Goal: Transaction & Acquisition: Book appointment/travel/reservation

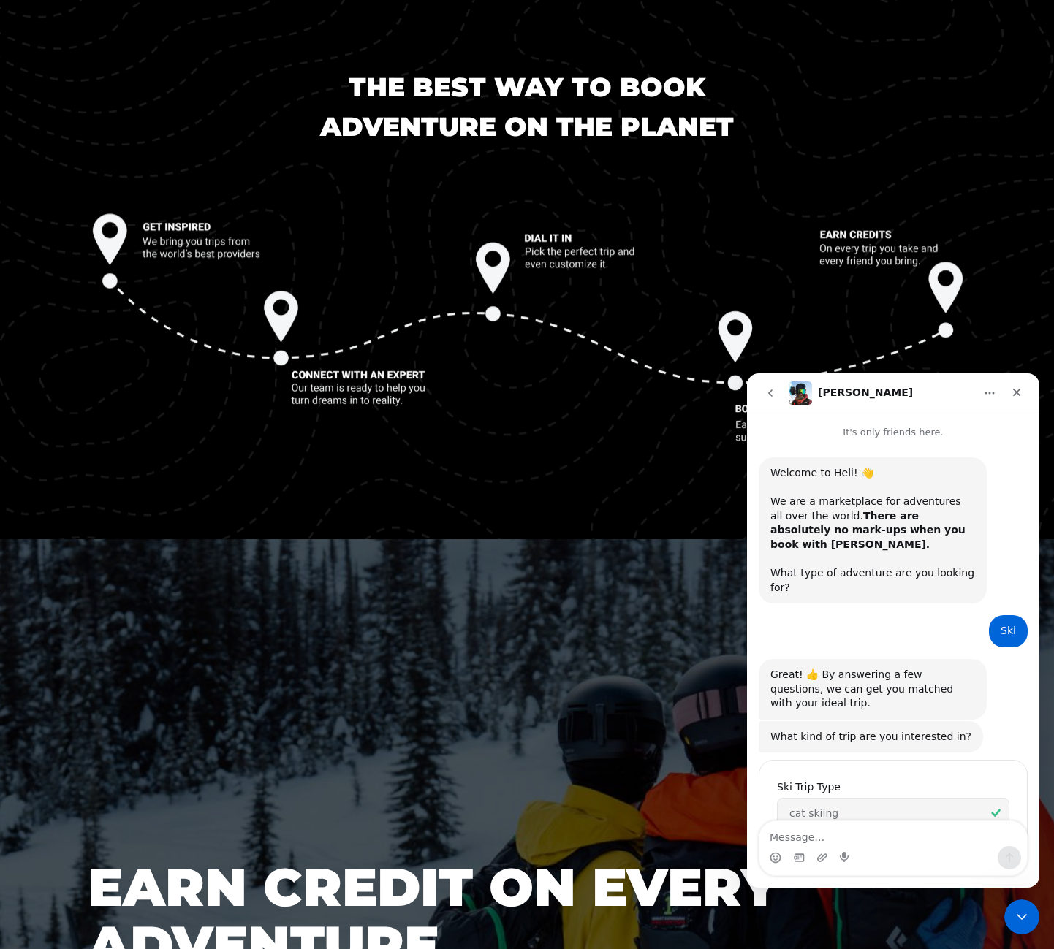
scroll to position [2252, 0]
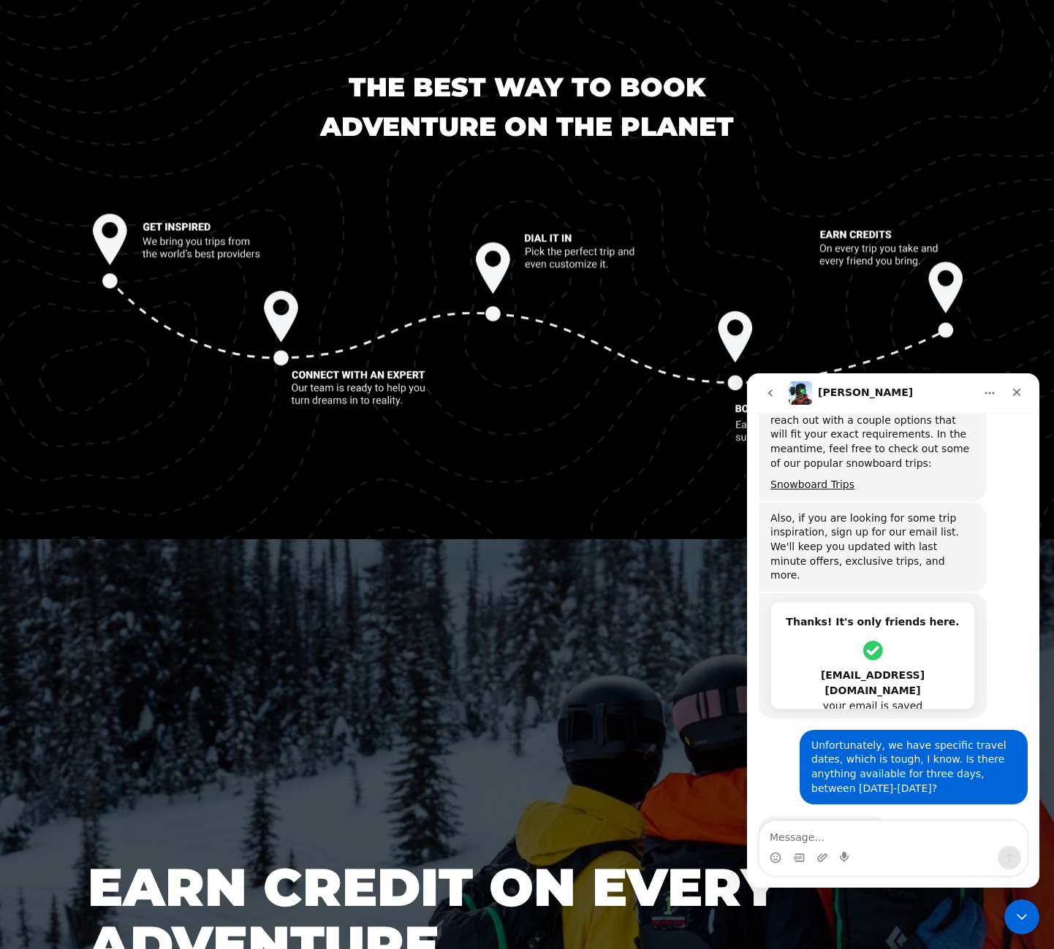
click at [833, 837] on textarea "Message…" at bounding box center [892, 833] width 267 height 25
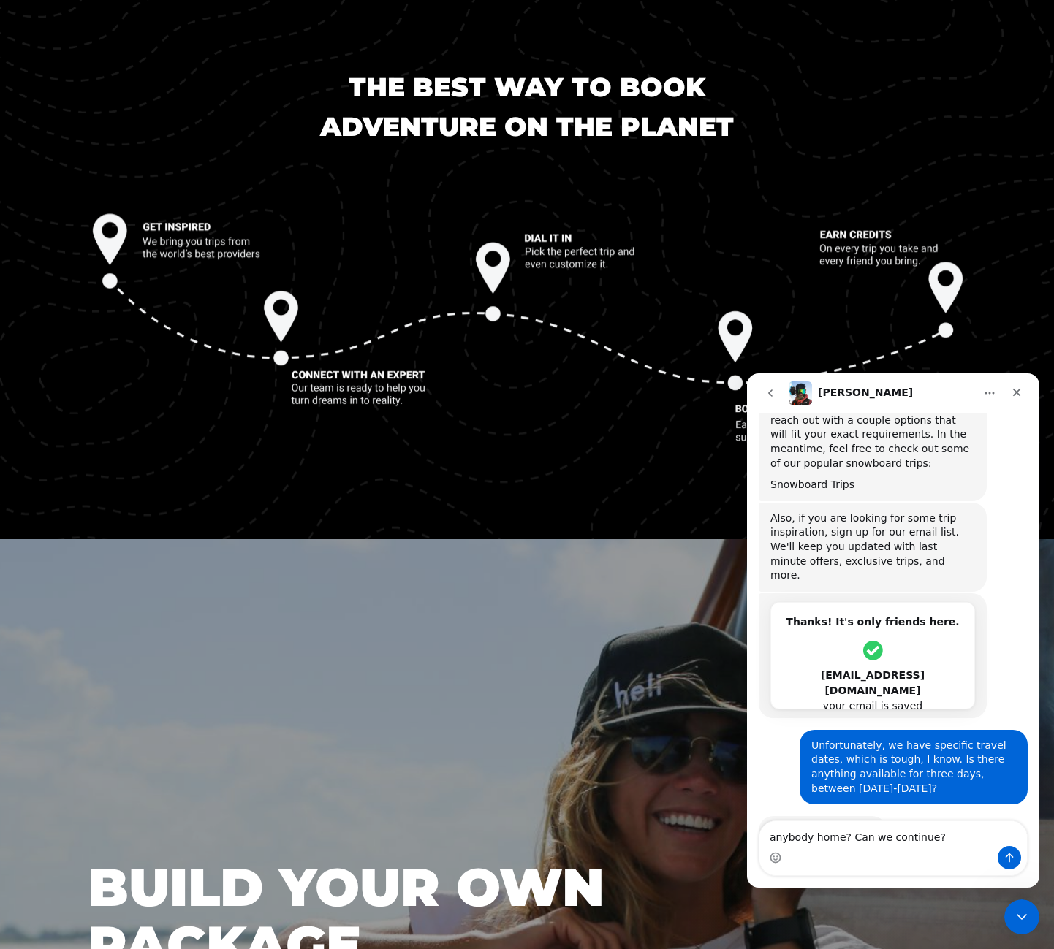
type textarea "anybody home? Can we continue?"
drag, startPoint x: 782, startPoint y: 856, endPoint x: 800, endPoint y: 862, distance: 19.4
click at [788, 857] on div "Intercom messenger" at bounding box center [892, 857] width 267 height 23
click at [1011, 859] on icon "Send a message…" at bounding box center [1009, 858] width 12 height 12
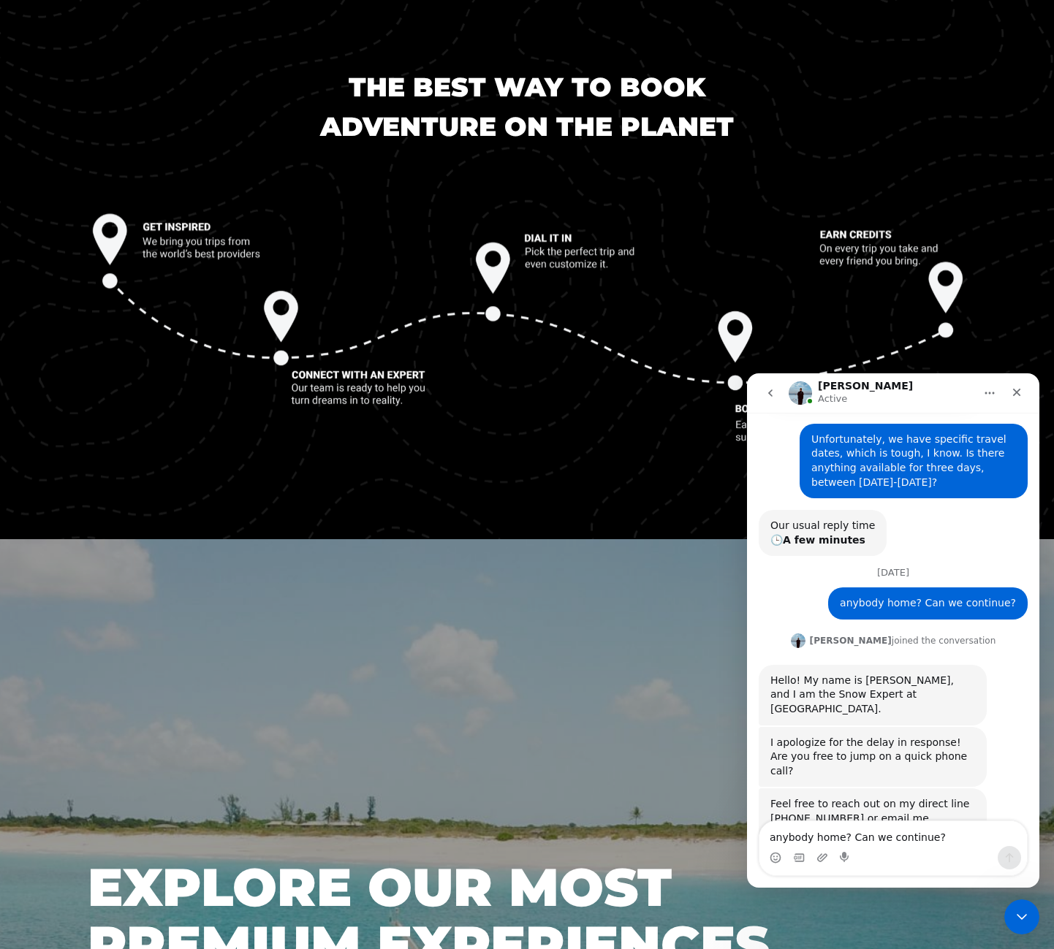
scroll to position [2550, 0]
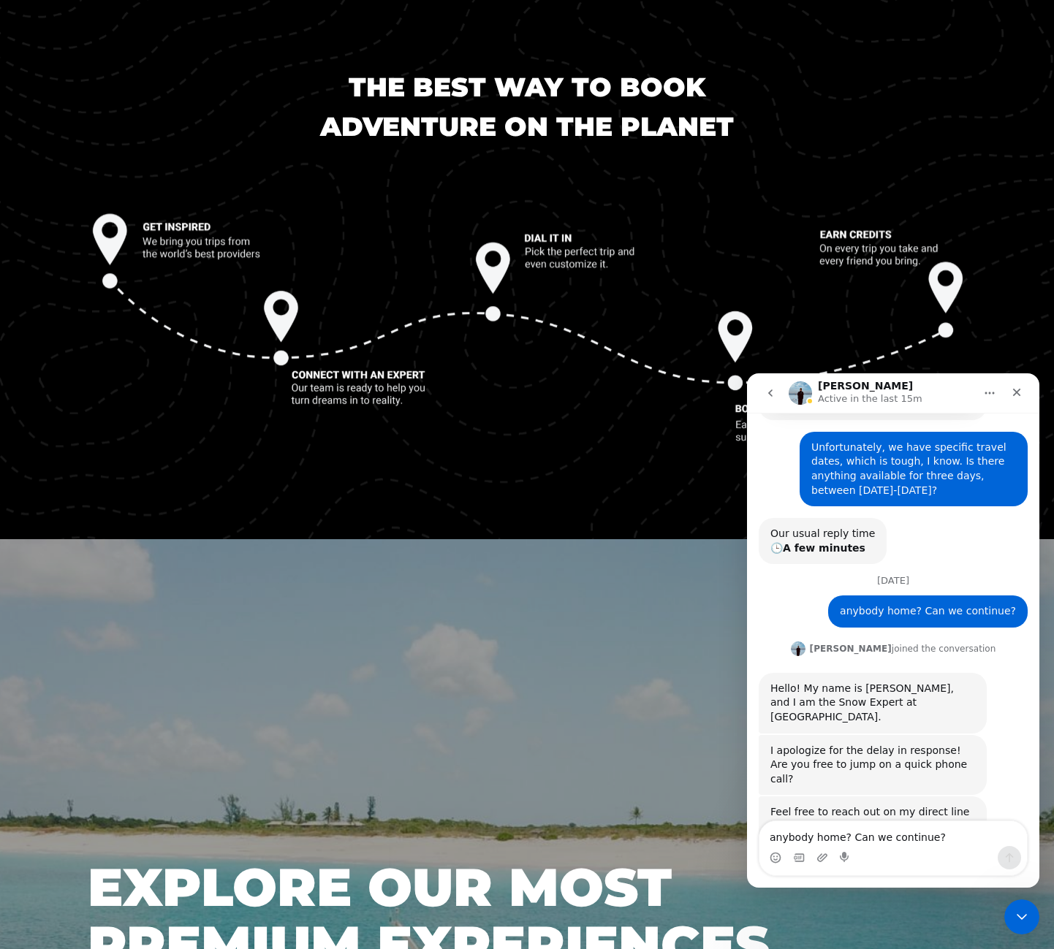
click at [882, 859] on div "Intercom messenger" at bounding box center [892, 857] width 267 height 23
click at [820, 837] on textarea "anybody home? Can we continue?" at bounding box center [892, 833] width 267 height 25
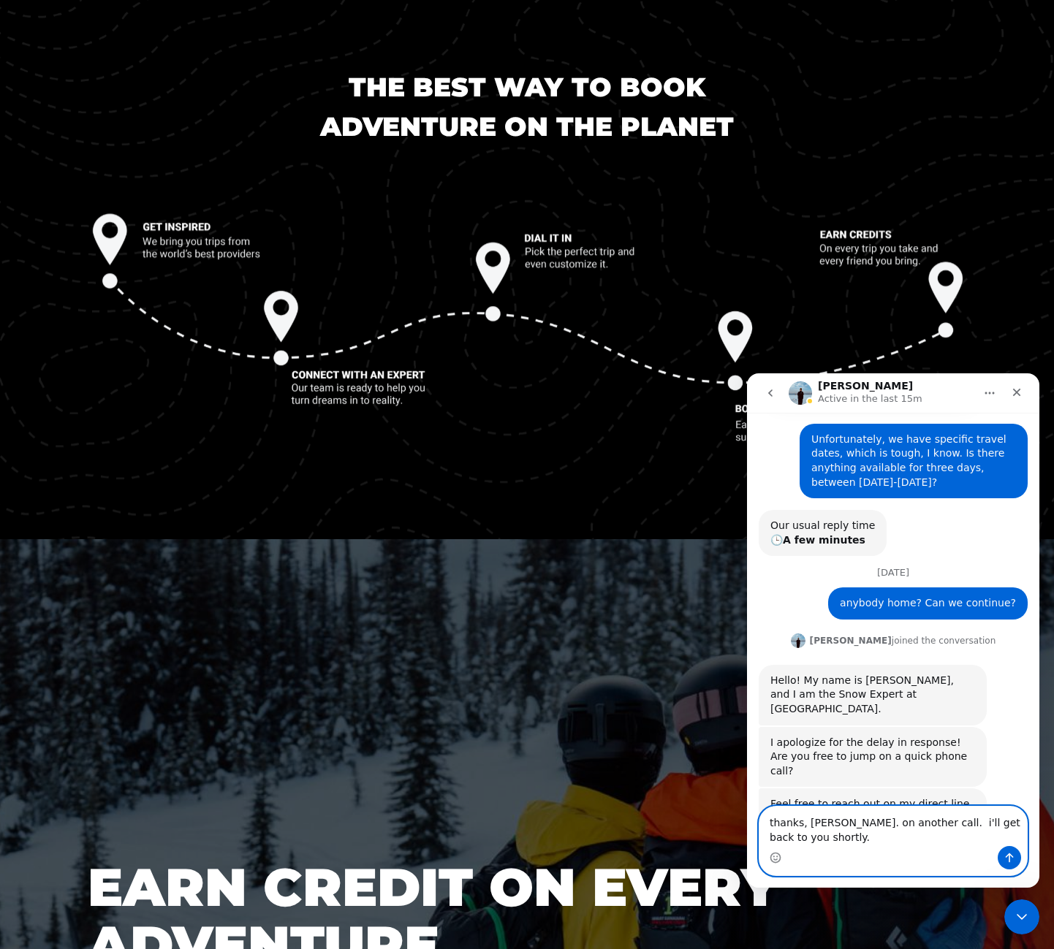
scroll to position [2565, 0]
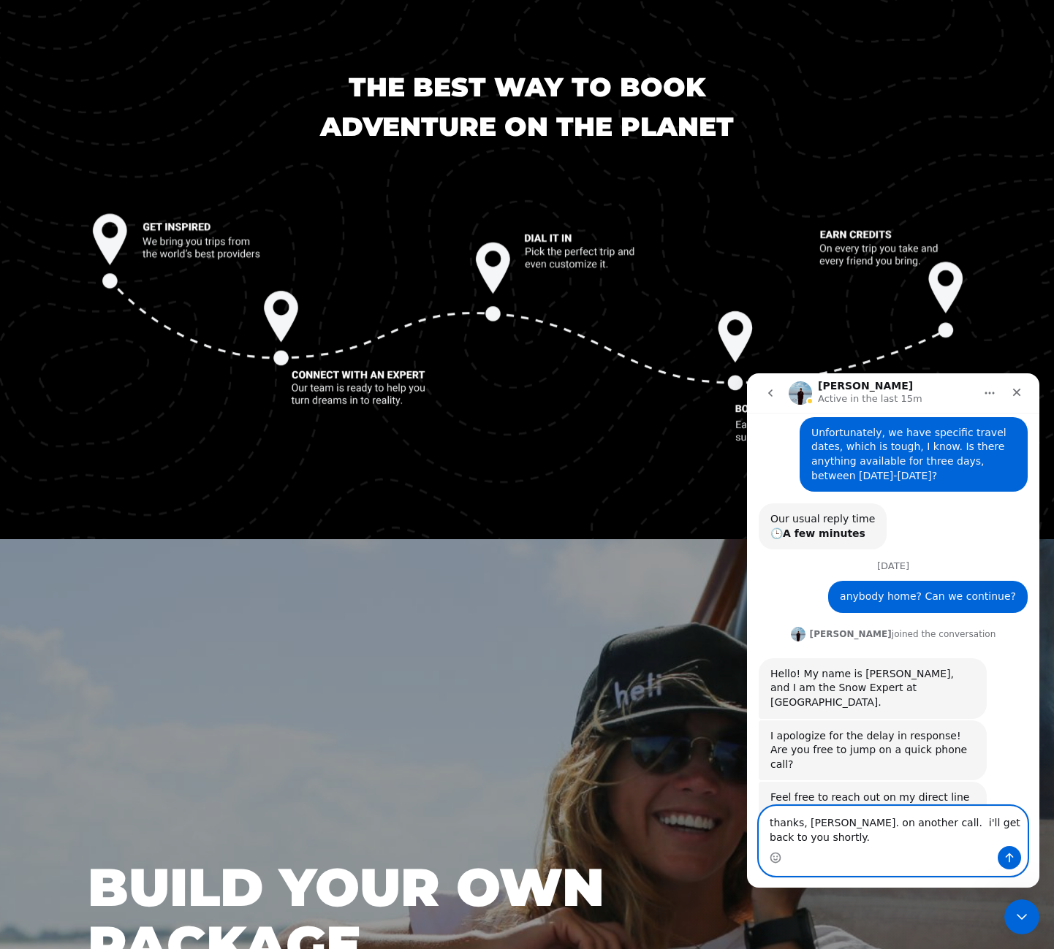
type textarea "thanks, [PERSON_NAME]. on another call. i'll get back to you shortly."
click at [1010, 860] on icon "Send a message…" at bounding box center [1009, 858] width 12 height 12
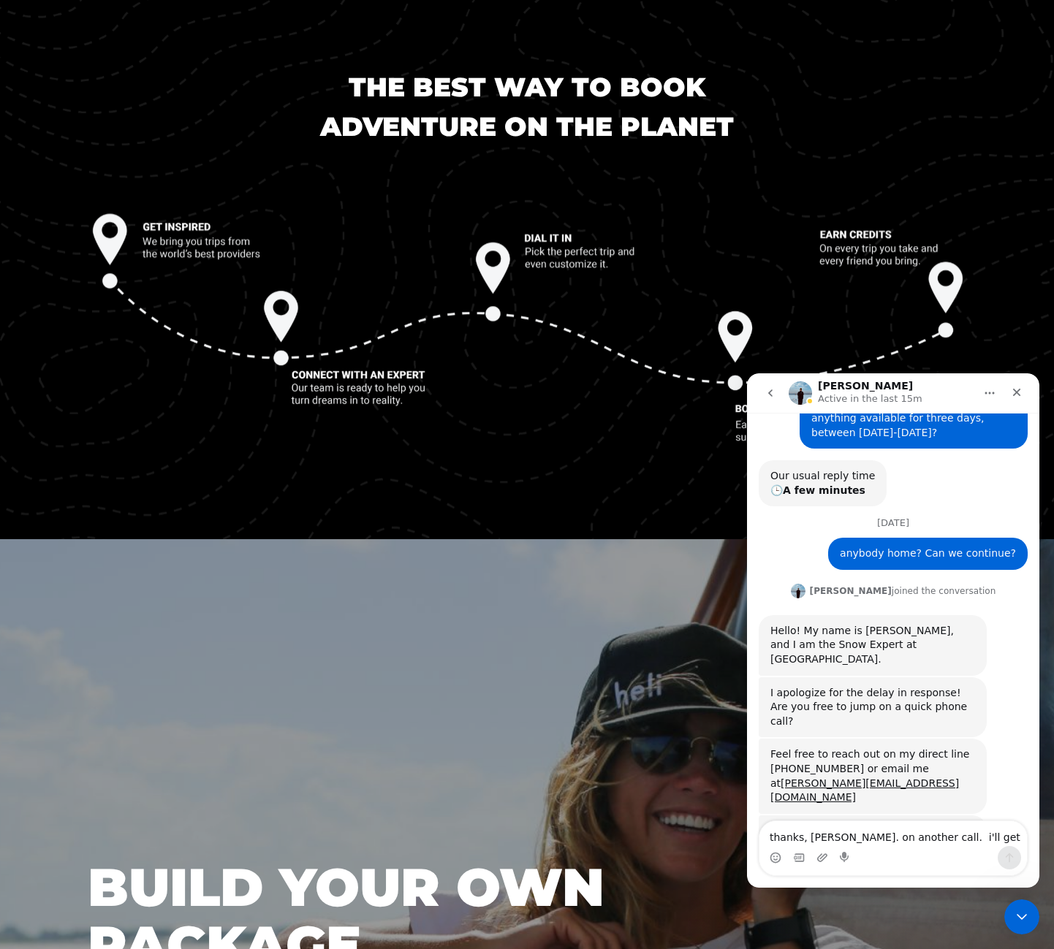
click at [363, 637] on div at bounding box center [527, 966] width 1054 height 854
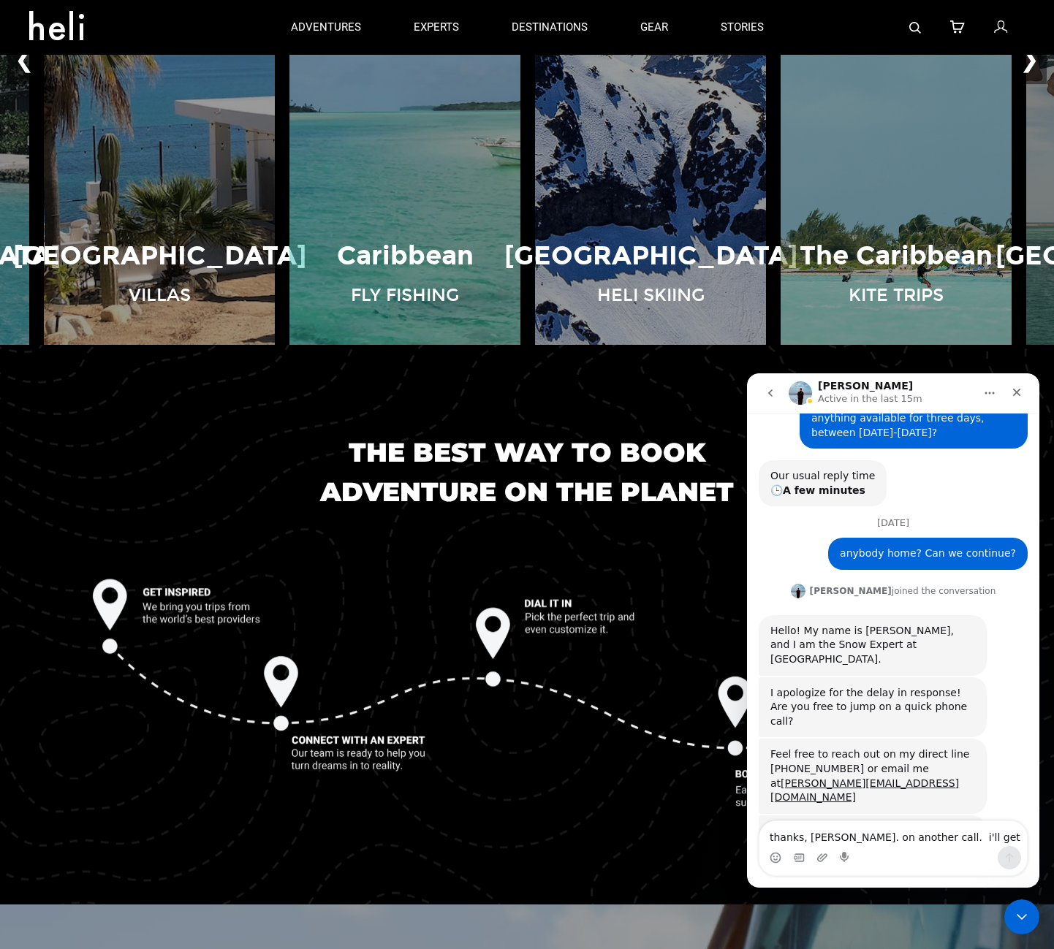
scroll to position [1608, 0]
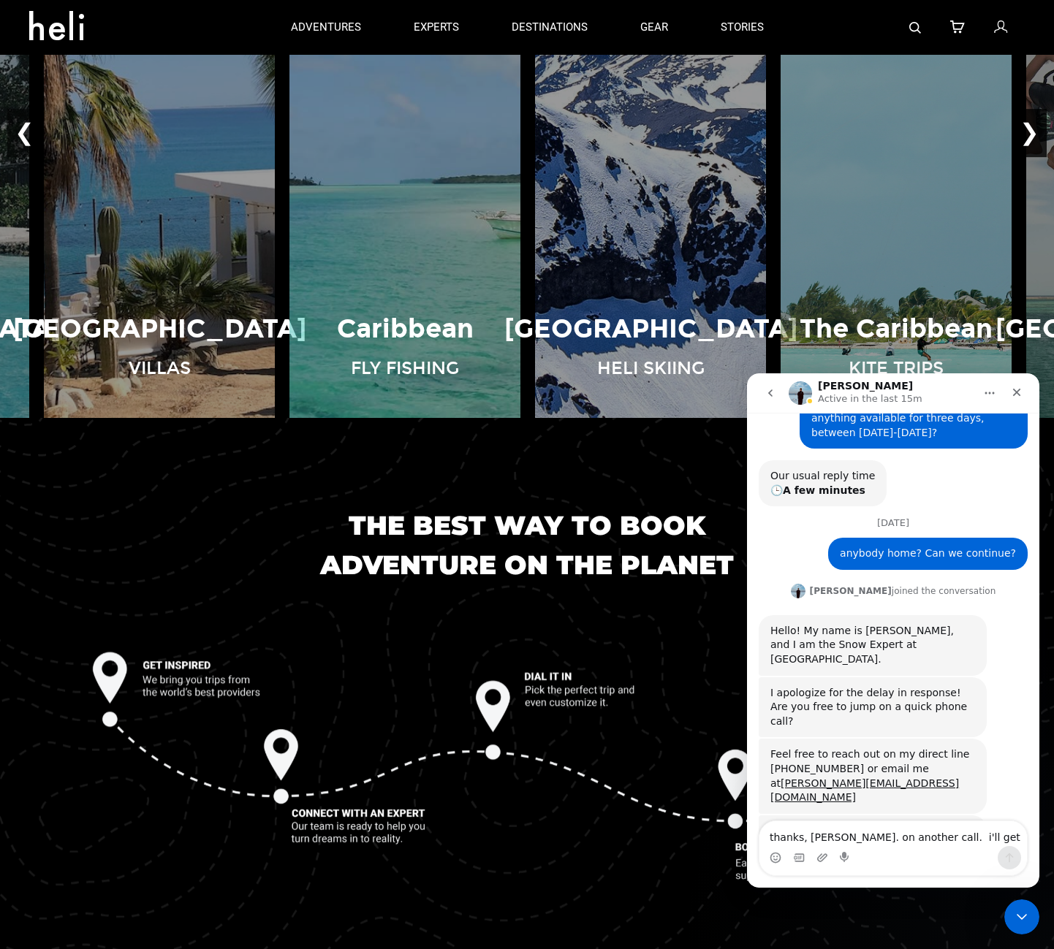
click at [1034, 132] on button "❯" at bounding box center [1029, 134] width 34 height 48
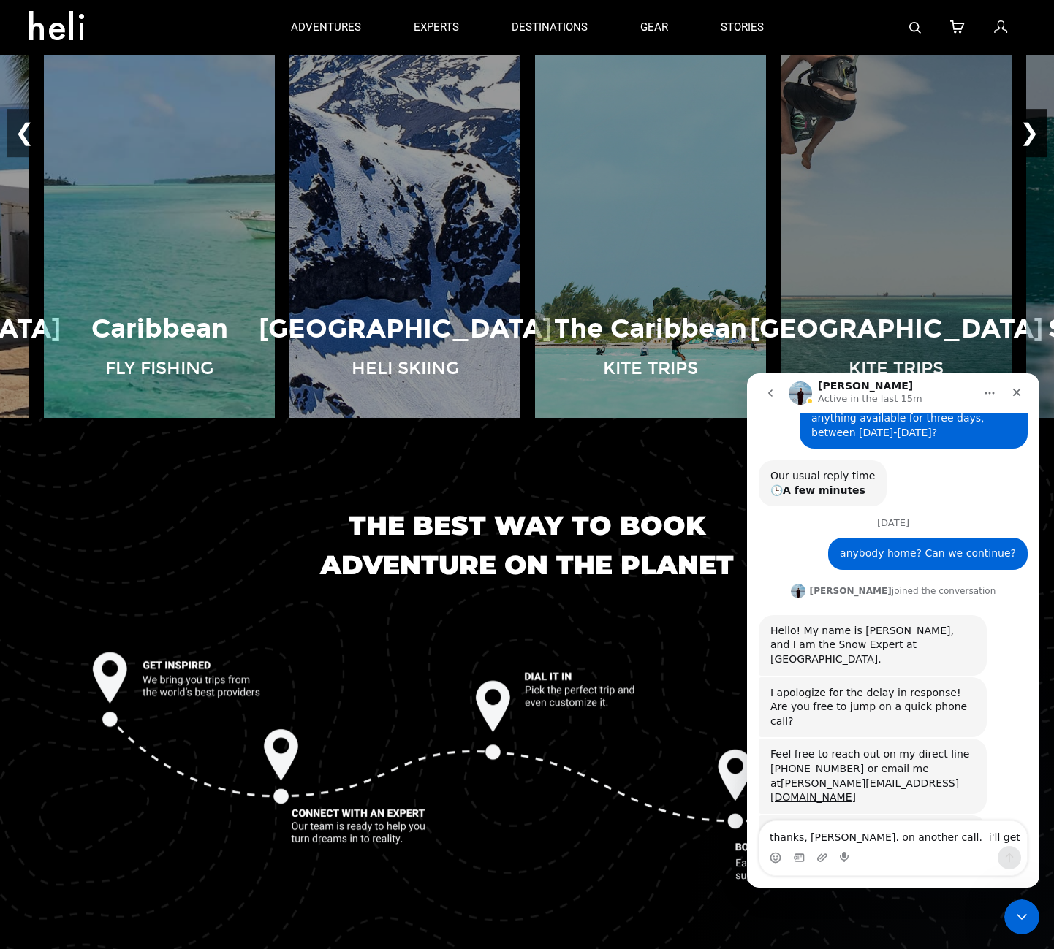
click at [1034, 132] on button "❯" at bounding box center [1029, 134] width 34 height 48
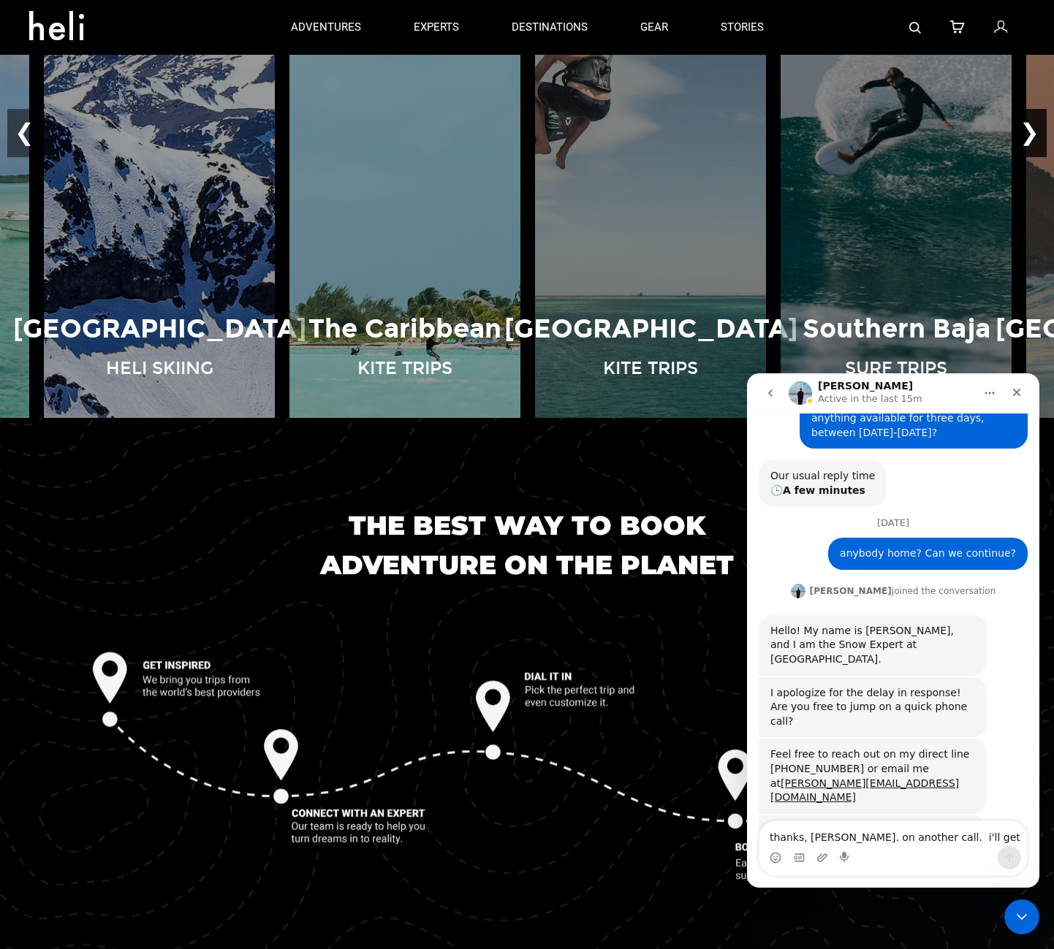
click at [1034, 132] on button "❯" at bounding box center [1029, 134] width 34 height 48
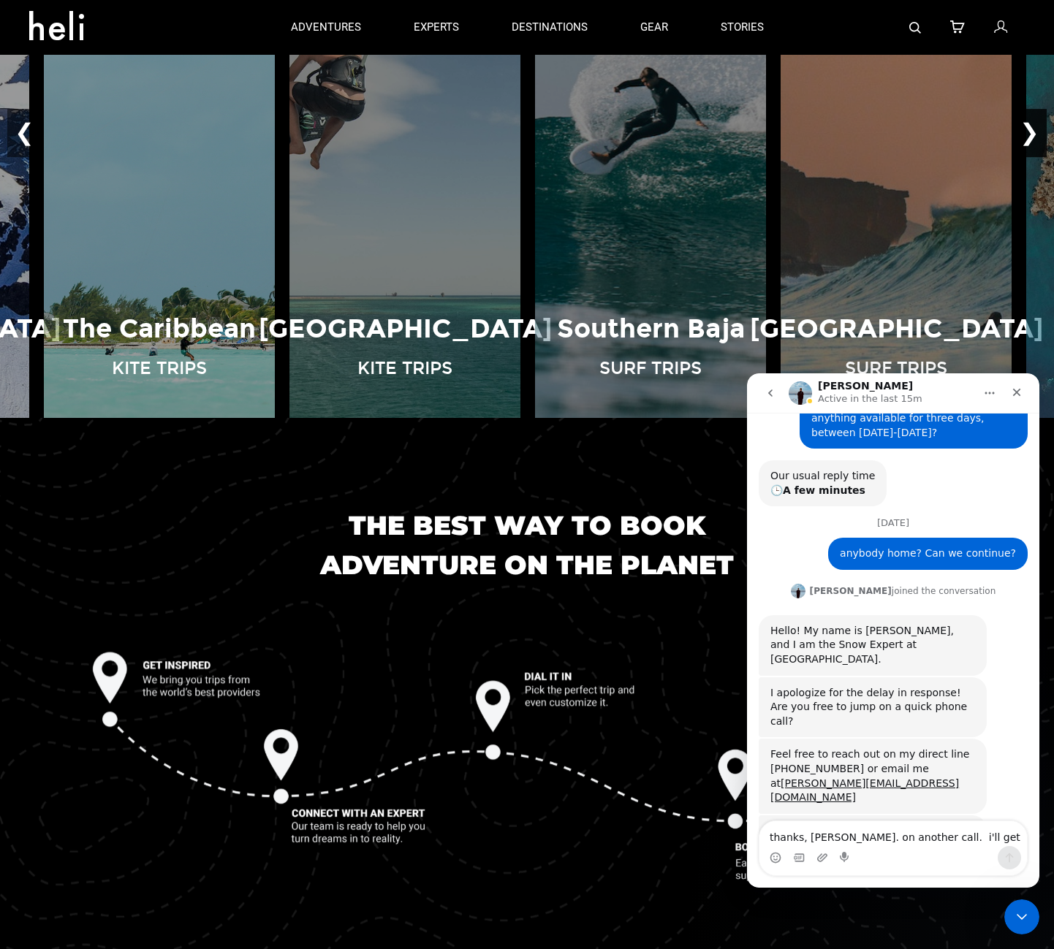
click at [1034, 132] on button "❯" at bounding box center [1029, 134] width 34 height 48
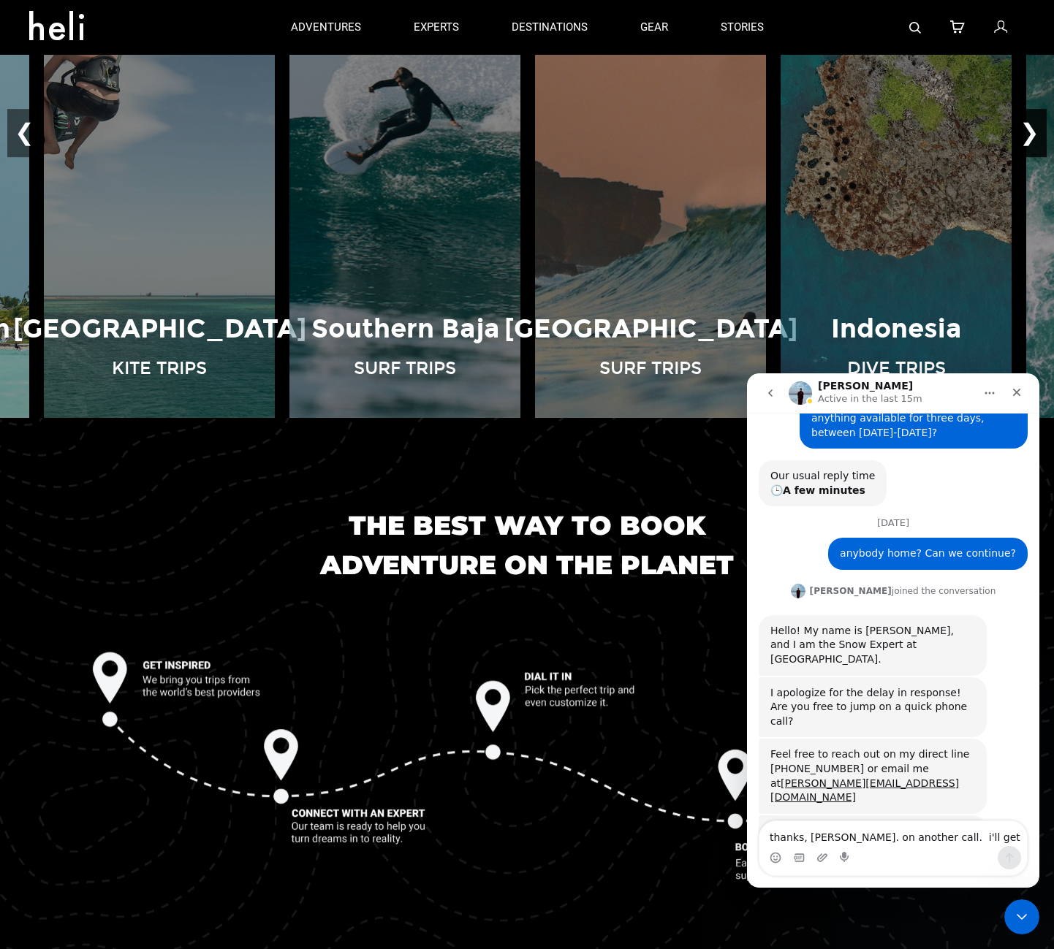
click at [1034, 132] on button "❯" at bounding box center [1029, 134] width 34 height 48
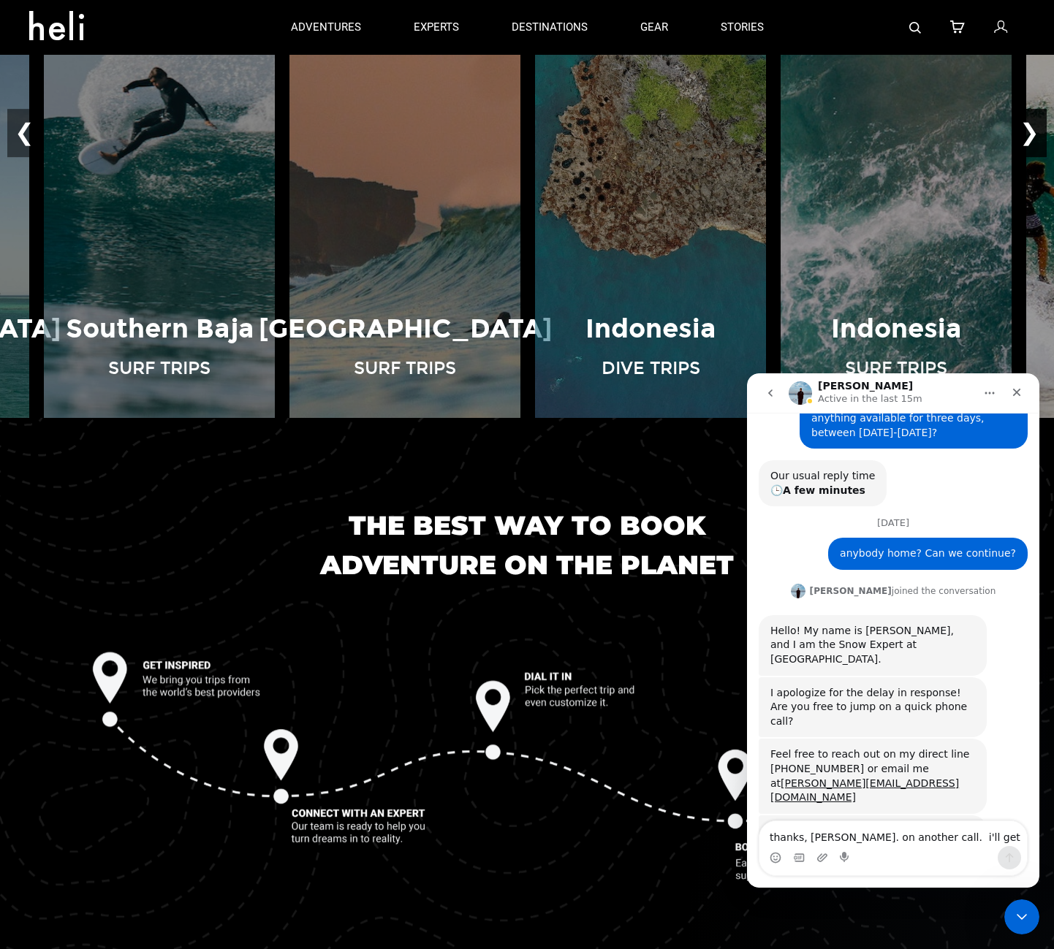
click at [1034, 132] on button "❯" at bounding box center [1029, 134] width 34 height 48
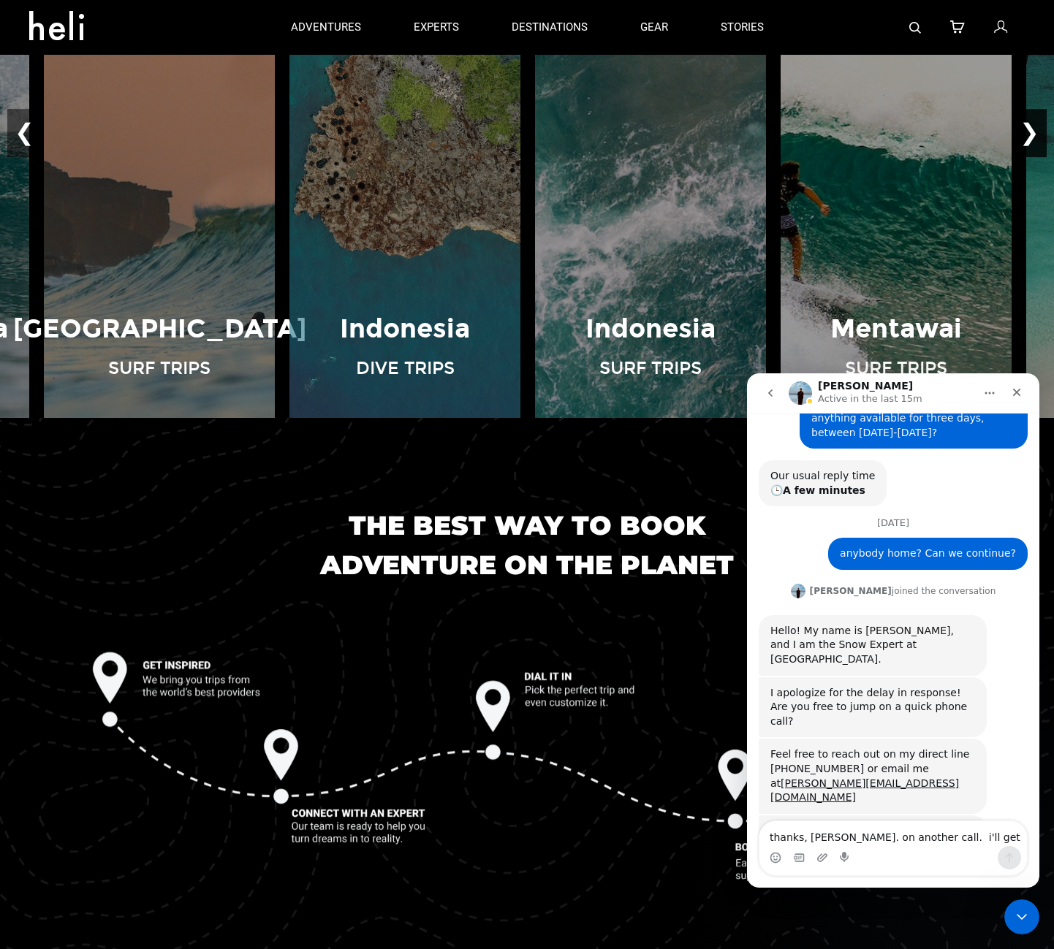
click at [1034, 132] on button "❯" at bounding box center [1029, 134] width 34 height 48
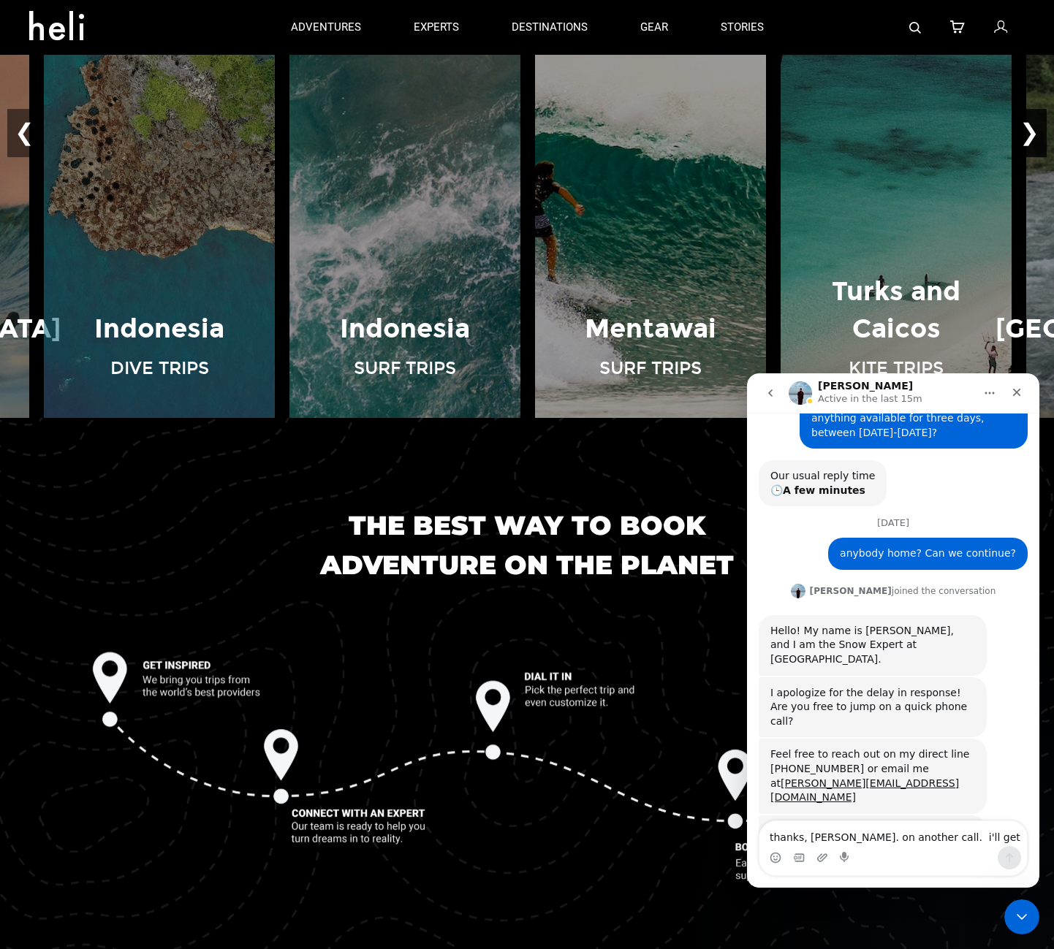
click at [1034, 132] on button "❯" at bounding box center [1029, 134] width 34 height 48
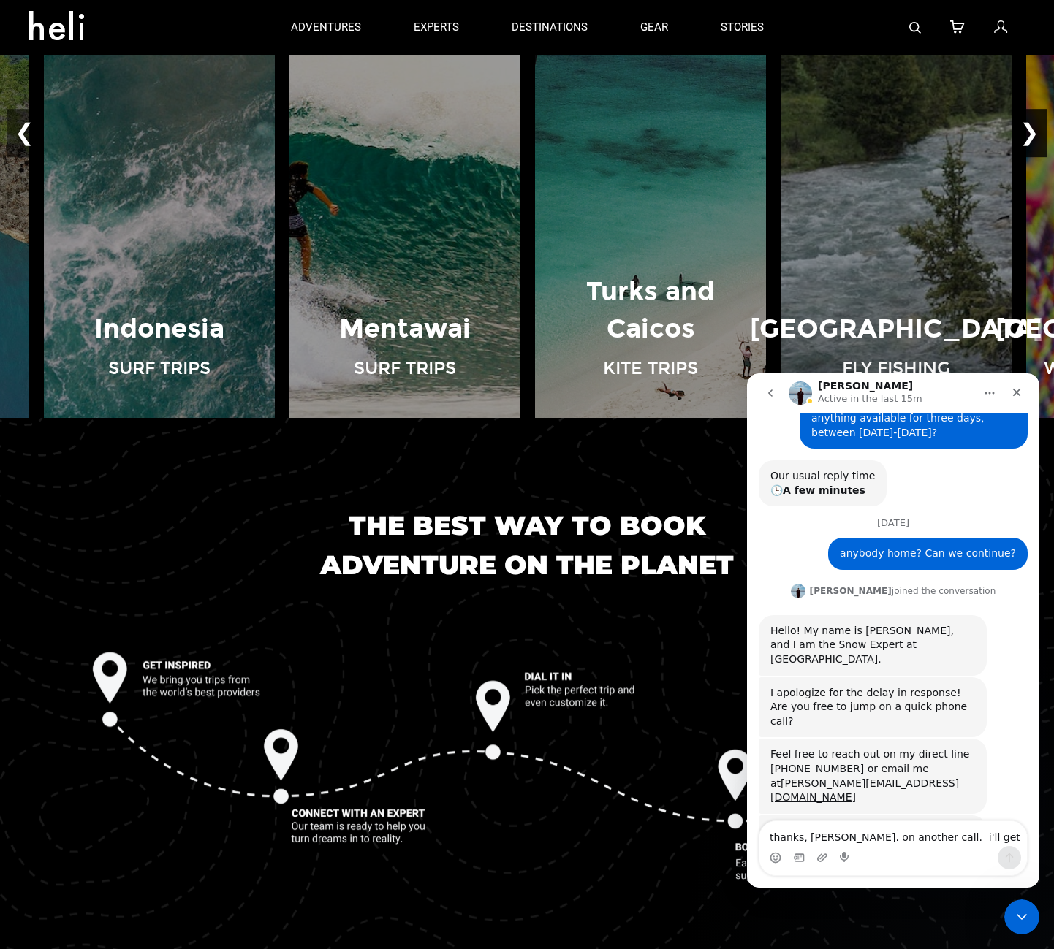
click at [1034, 132] on button "❯" at bounding box center [1029, 134] width 34 height 48
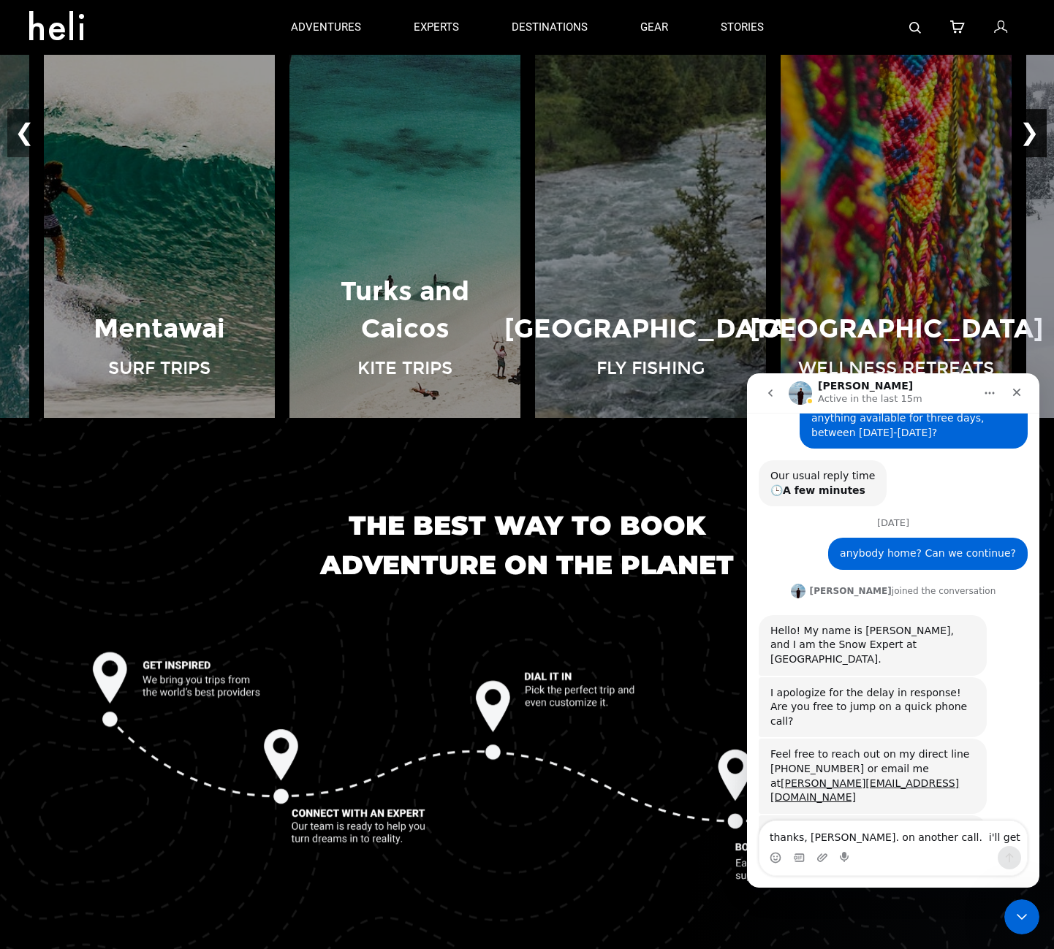
click at [1034, 132] on button "❯" at bounding box center [1029, 134] width 34 height 48
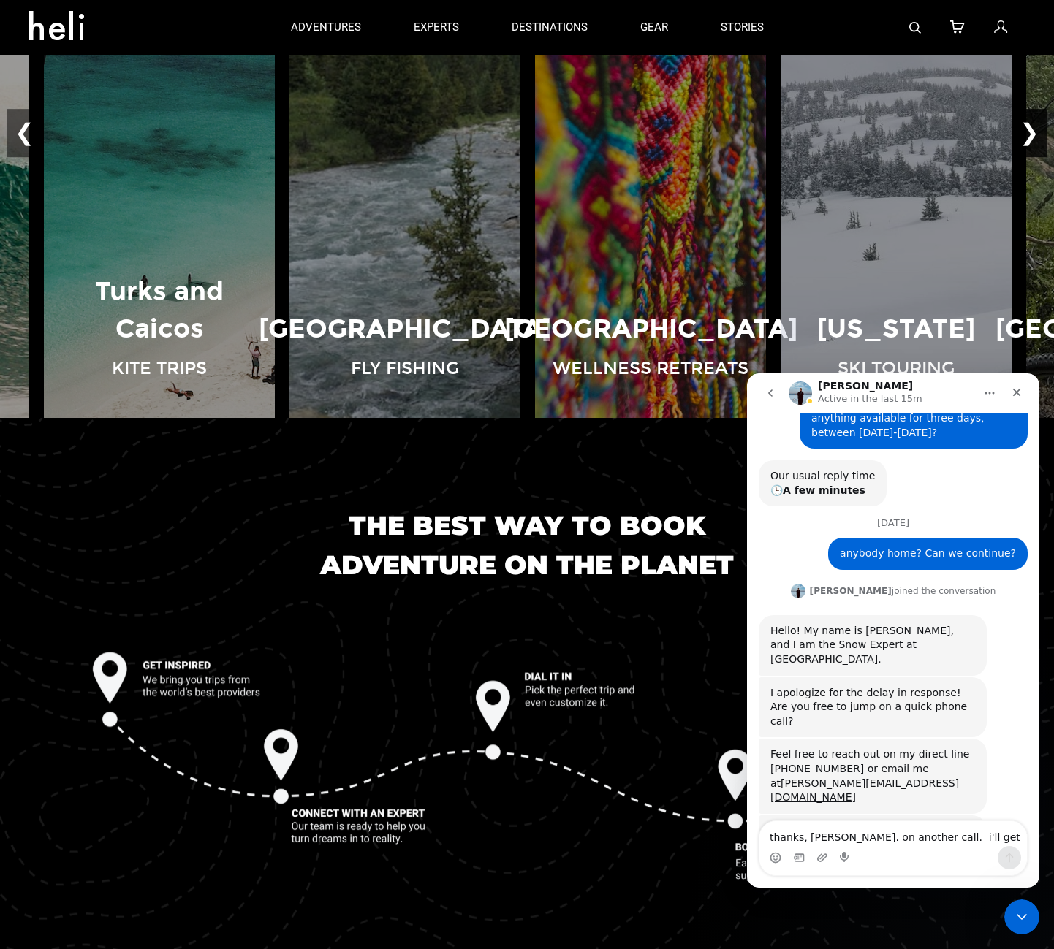
click at [1034, 132] on button "❯" at bounding box center [1029, 134] width 34 height 48
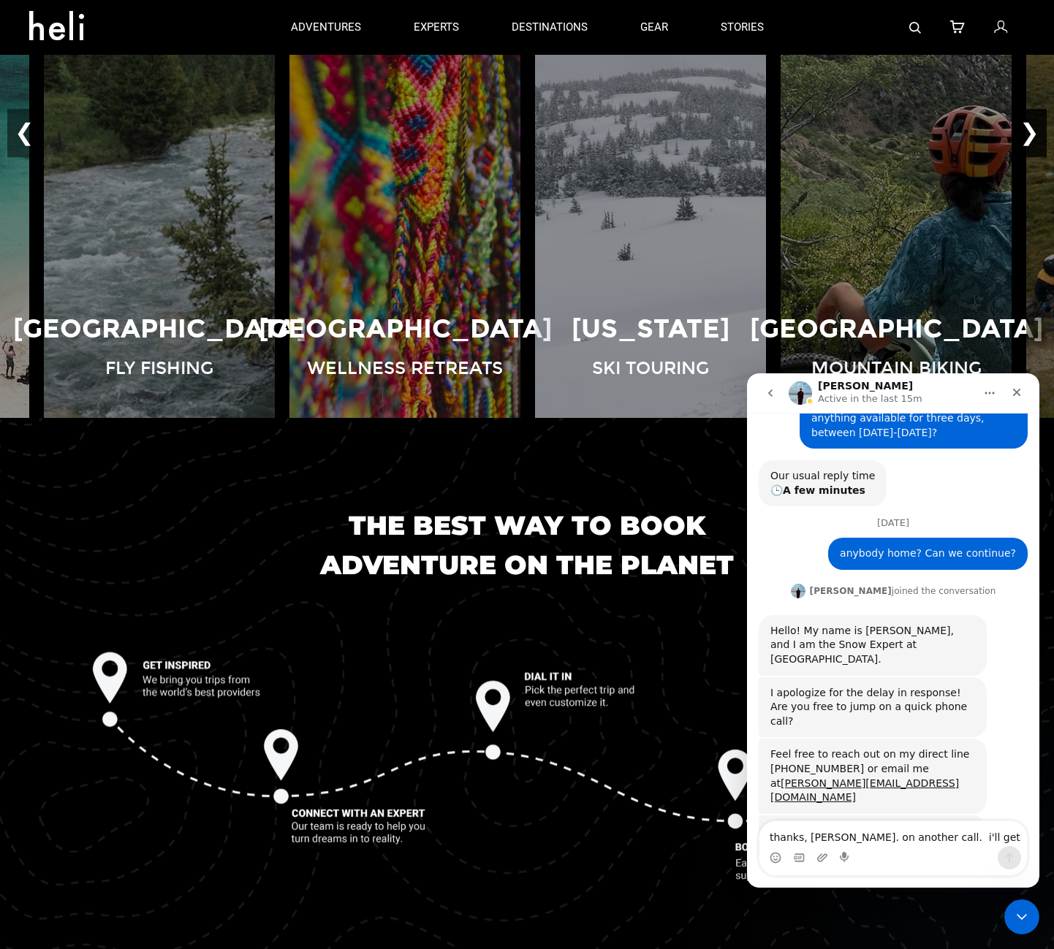
click at [1034, 132] on button "❯" at bounding box center [1029, 134] width 34 height 48
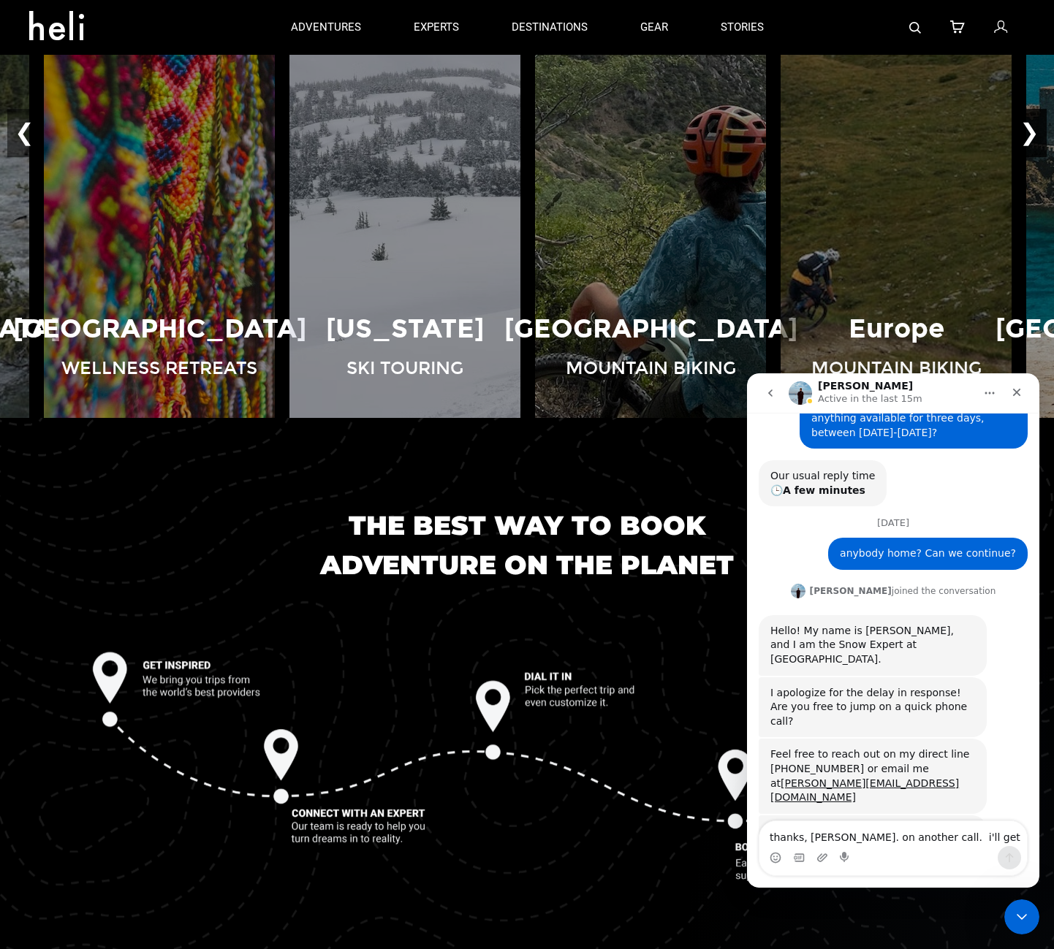
click at [1034, 132] on button "❯" at bounding box center [1029, 134] width 34 height 48
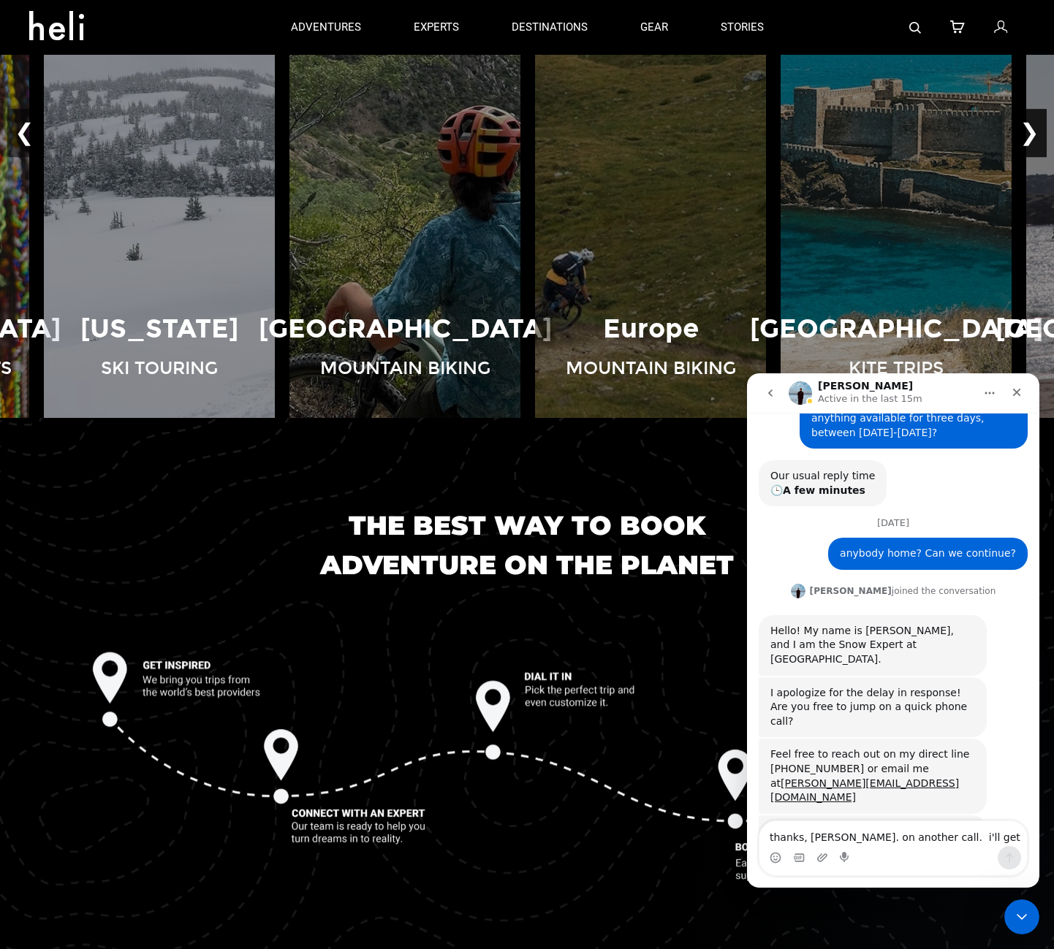
click at [1034, 132] on button "❯" at bounding box center [1029, 134] width 34 height 48
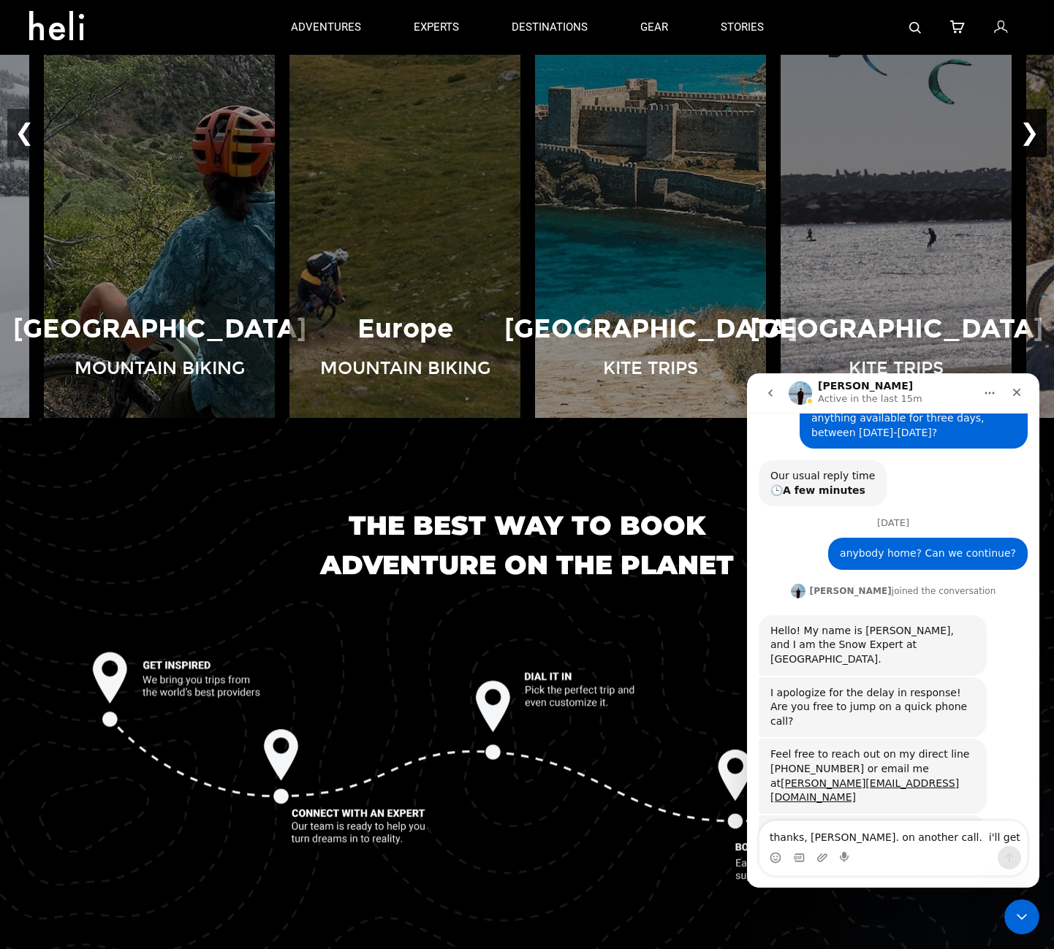
click at [1034, 132] on button "❯" at bounding box center [1029, 134] width 34 height 48
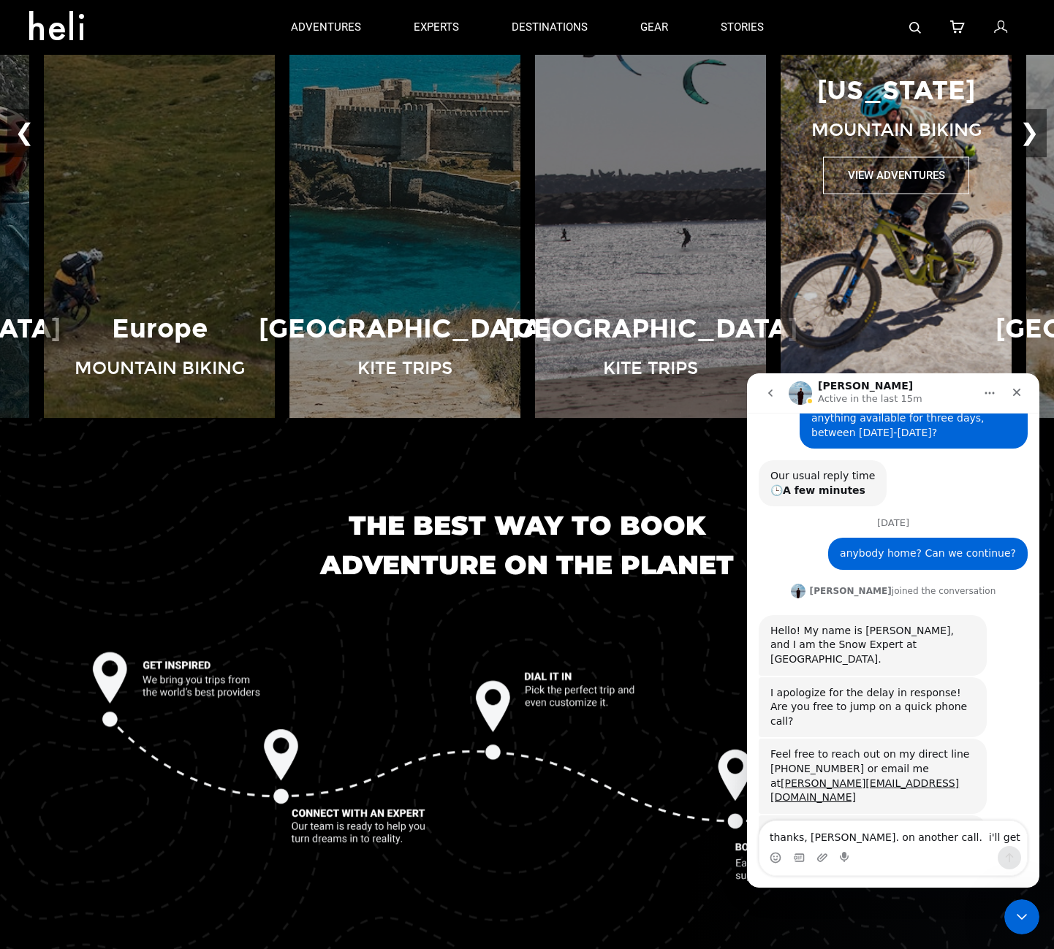
click at [891, 183] on button "View Adventures" at bounding box center [896, 175] width 146 height 37
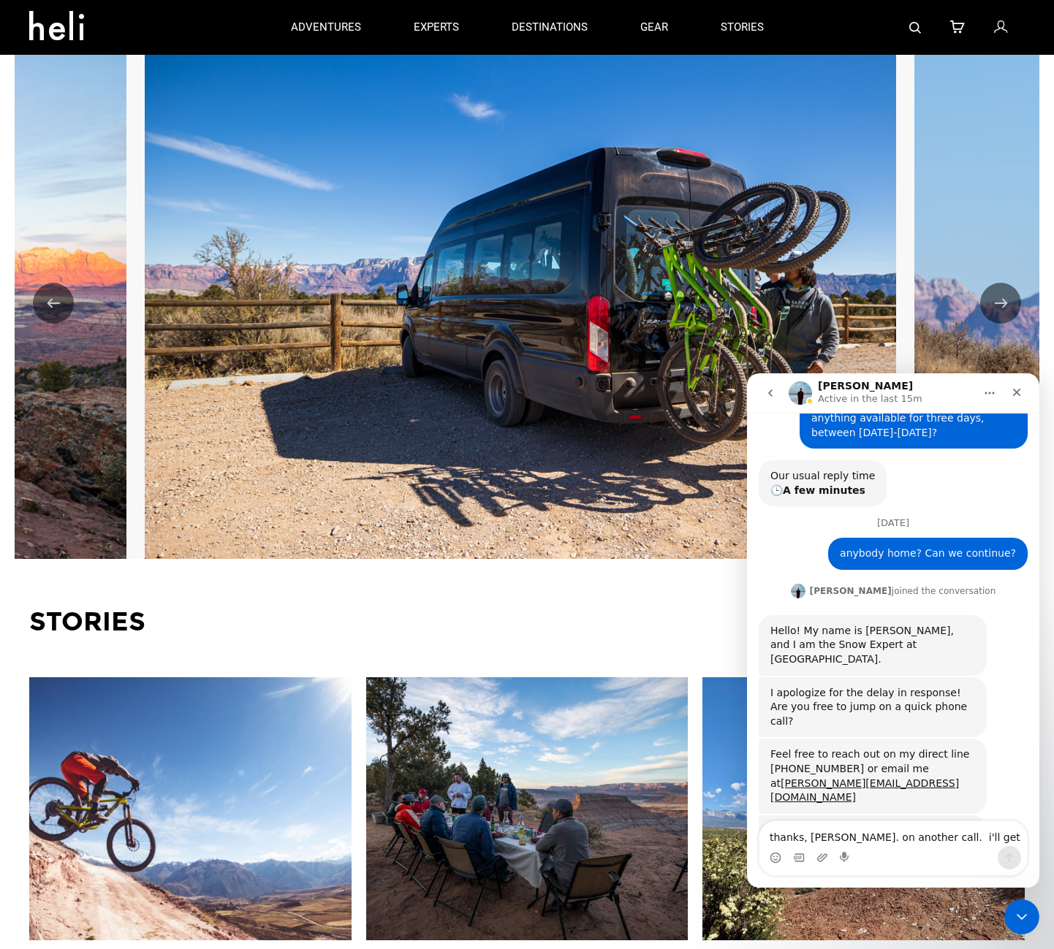
scroll to position [2436, 0]
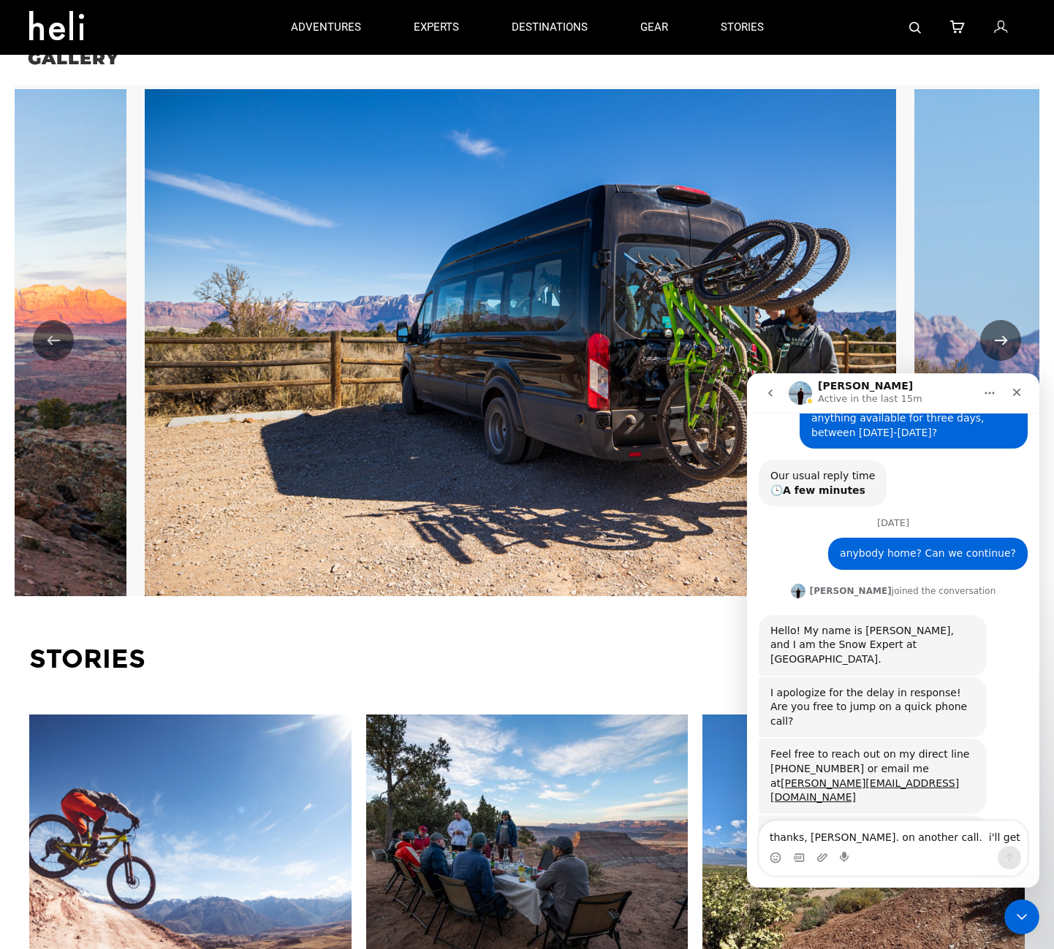
click at [1002, 320] on button "Next" at bounding box center [1000, 340] width 41 height 41
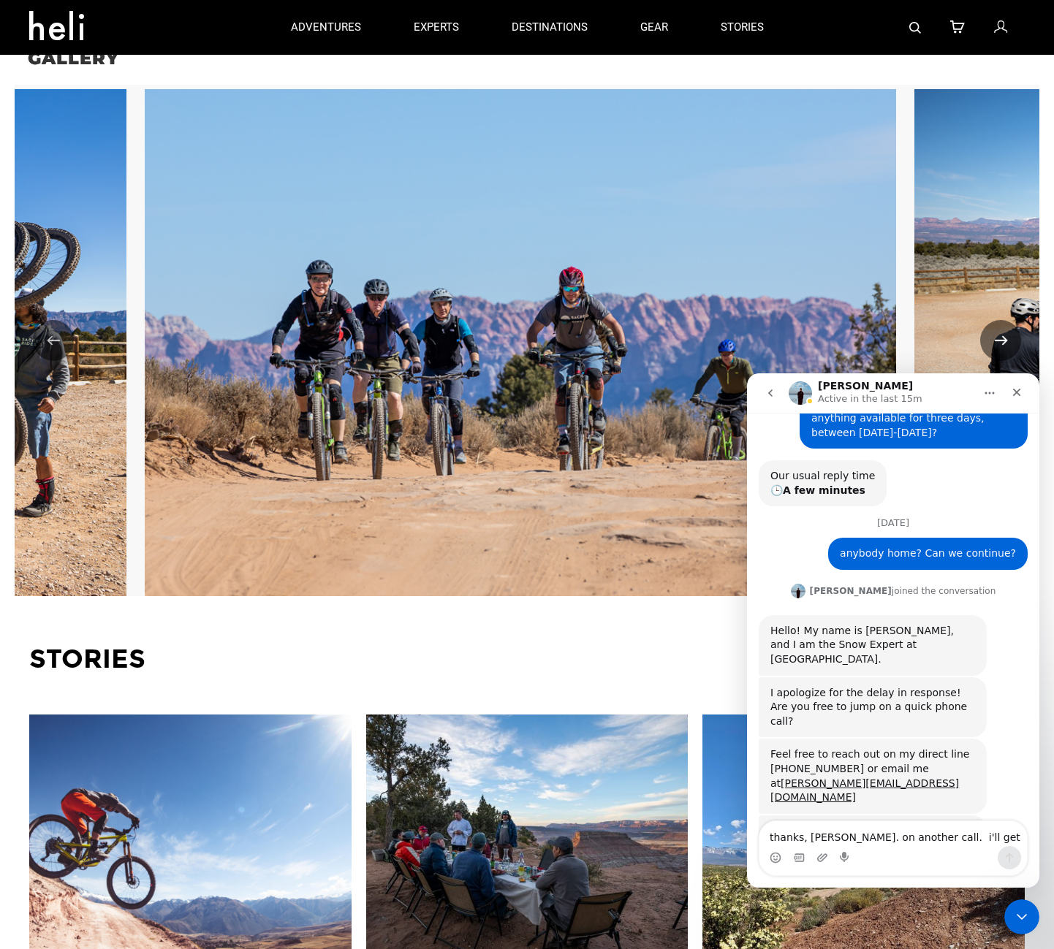
click at [1002, 320] on button "Next" at bounding box center [1000, 340] width 41 height 41
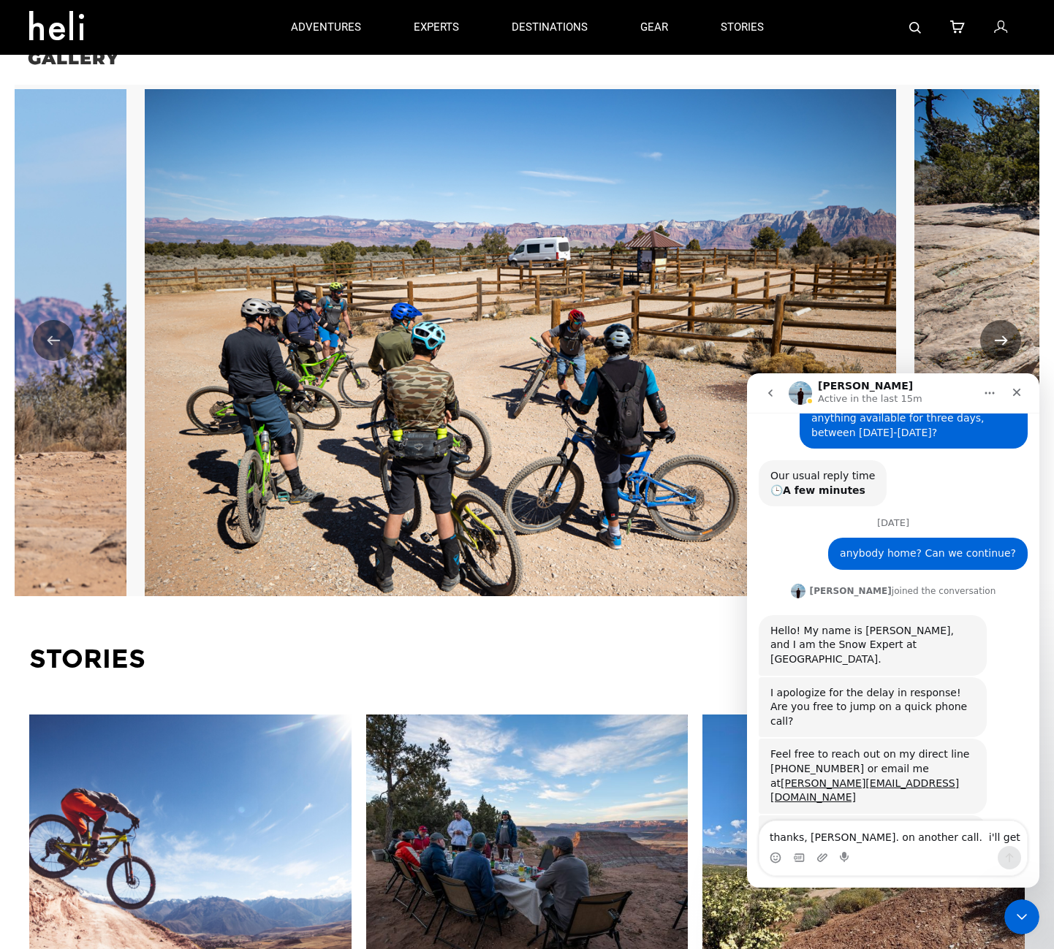
click at [1002, 320] on button "Next" at bounding box center [1000, 340] width 41 height 41
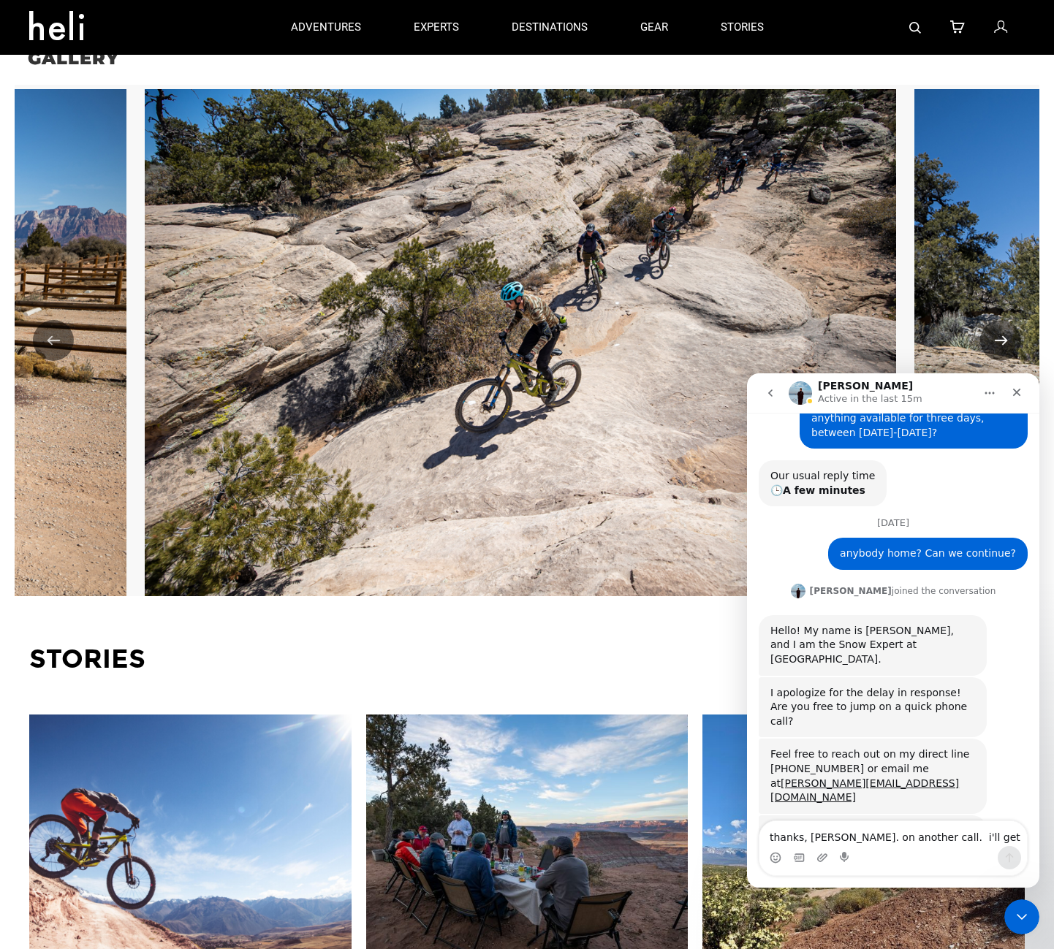
click at [1002, 320] on button "Next" at bounding box center [1000, 340] width 41 height 41
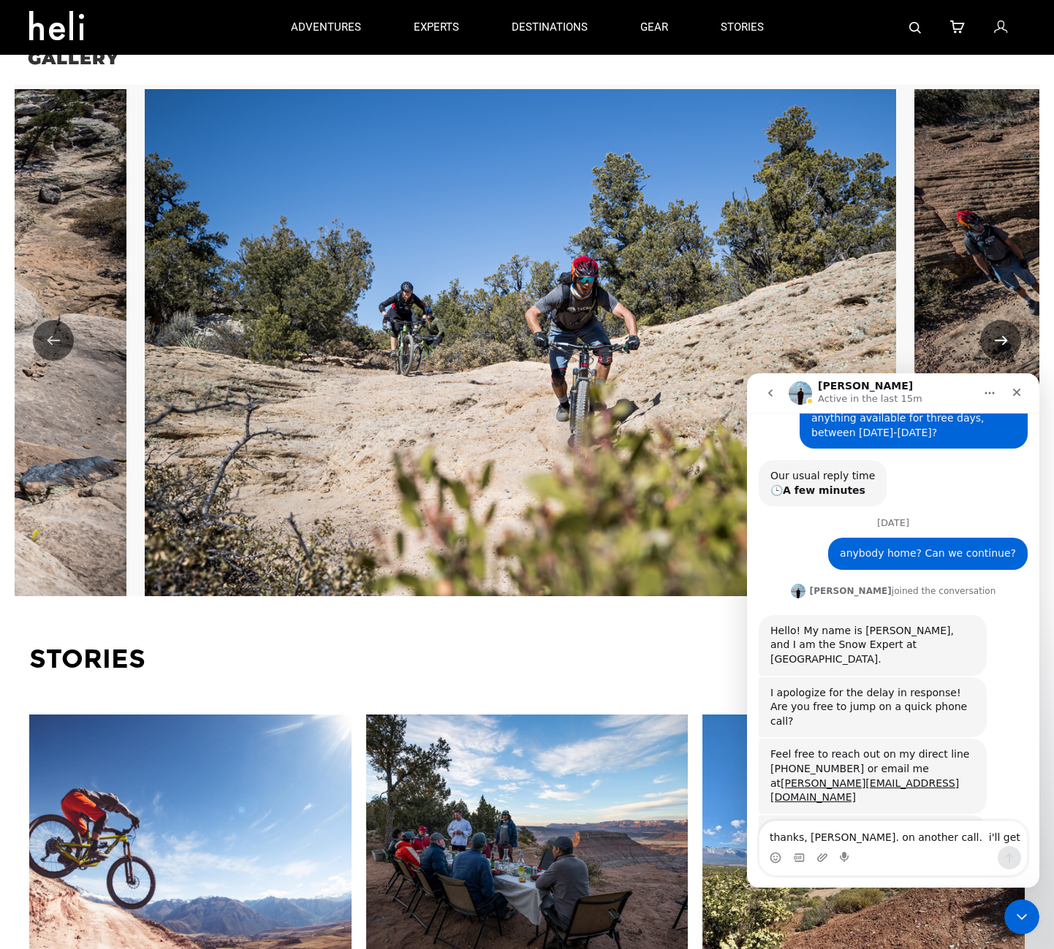
click at [1002, 320] on button "Next" at bounding box center [1000, 340] width 41 height 41
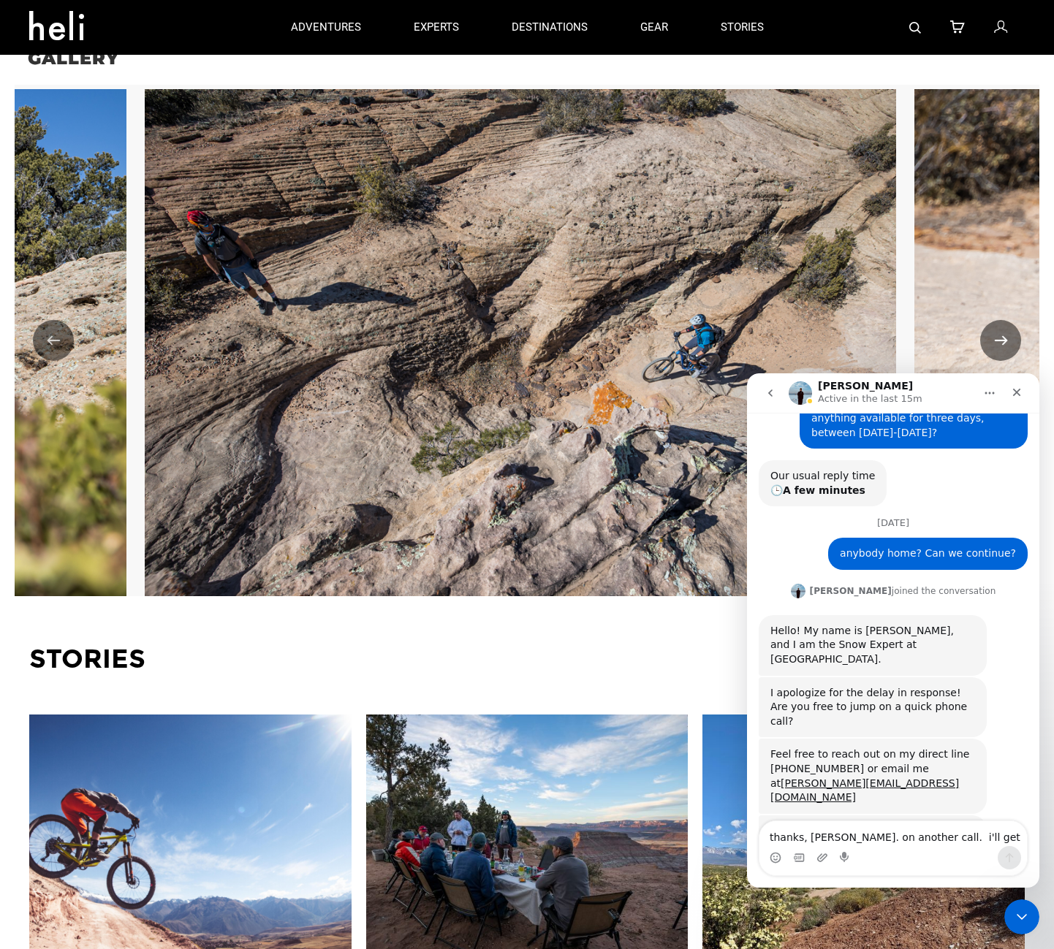
click at [1002, 320] on button "Next" at bounding box center [1000, 340] width 41 height 41
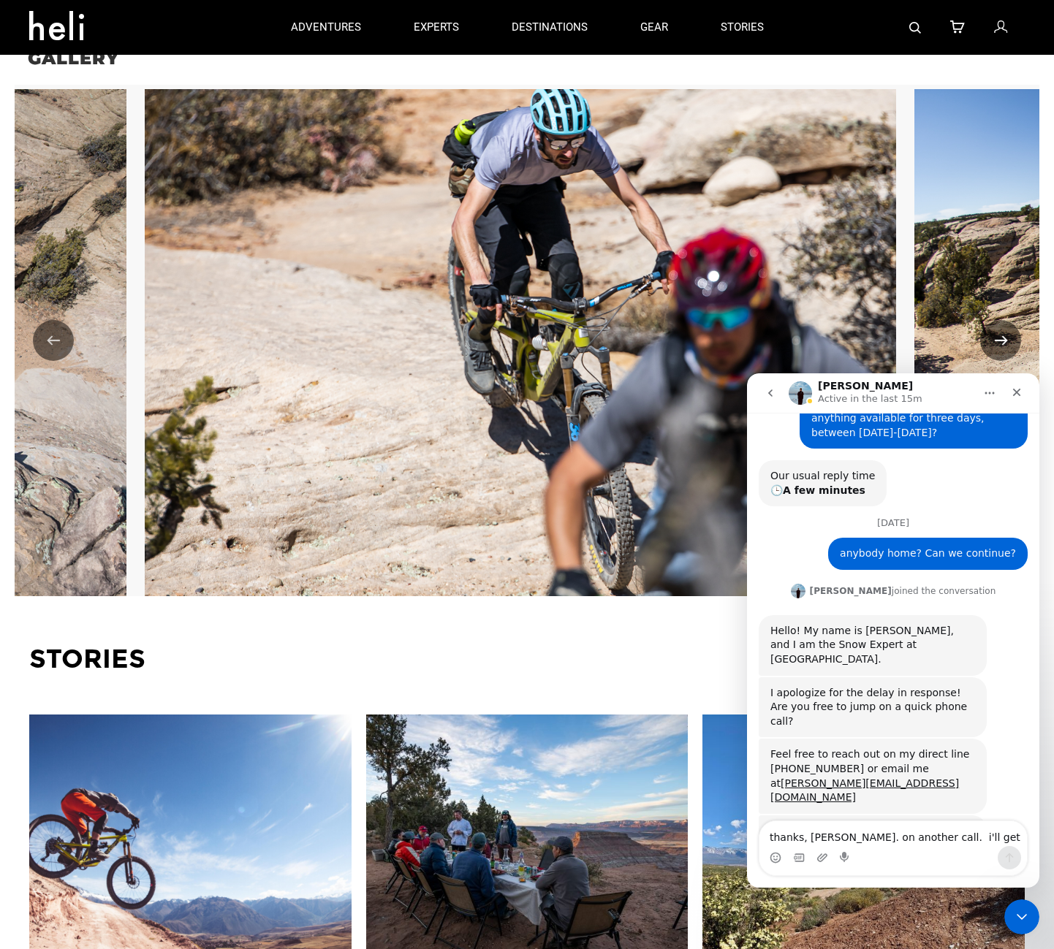
click at [1002, 320] on button "Next" at bounding box center [1000, 340] width 41 height 41
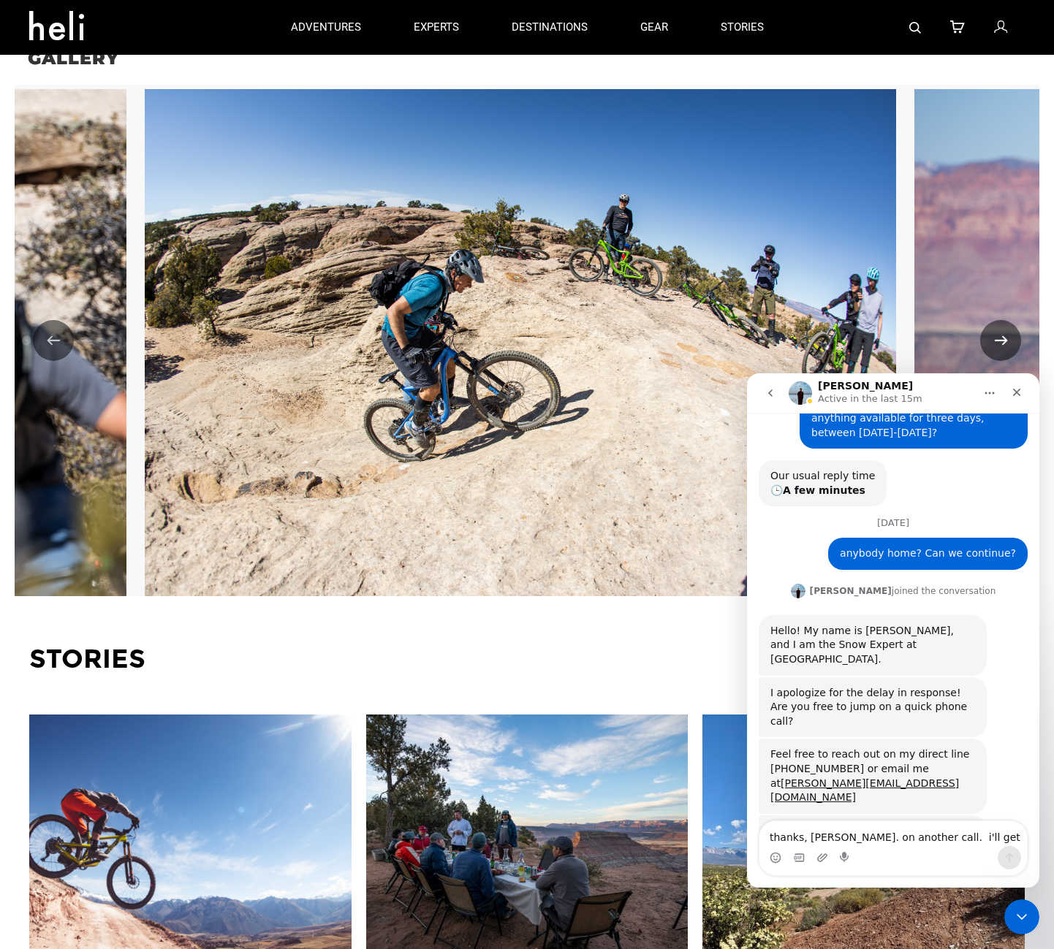
click at [1002, 320] on button "Next" at bounding box center [1000, 340] width 41 height 41
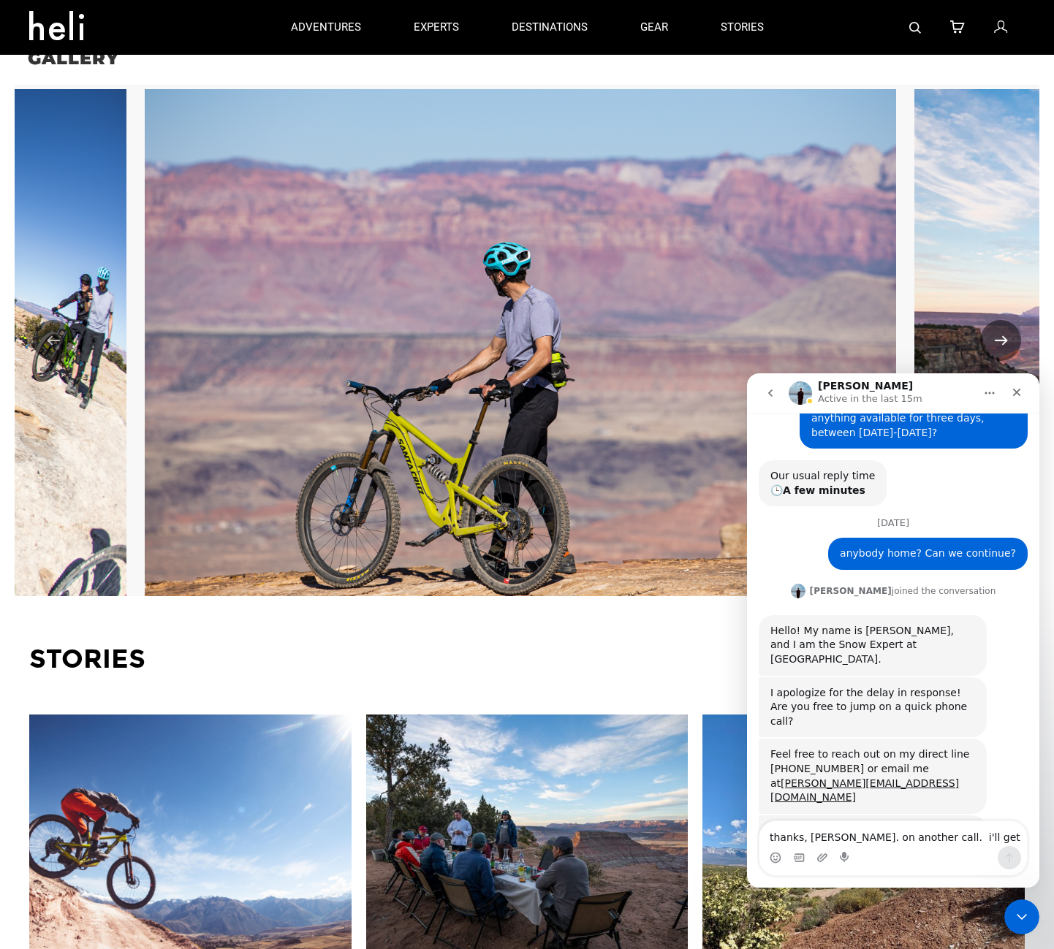
click at [1002, 320] on button "Next" at bounding box center [1000, 340] width 41 height 41
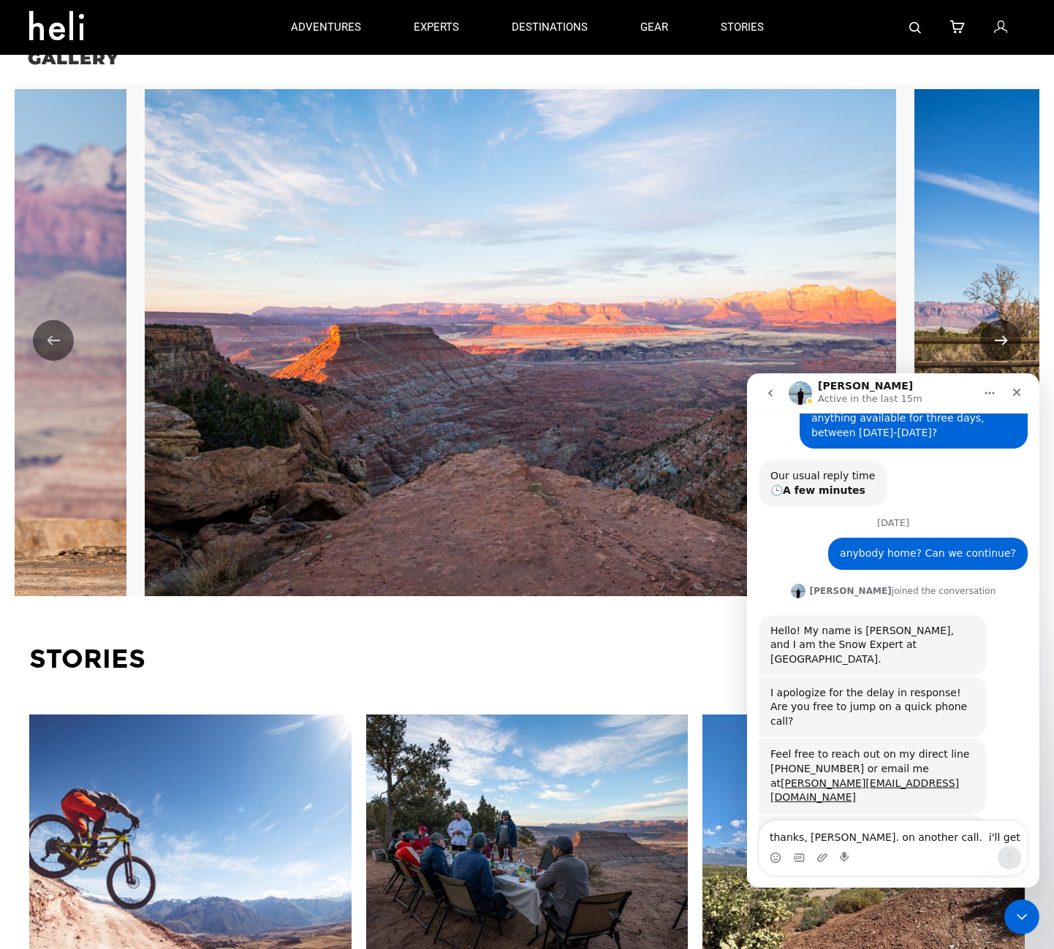
click at [1002, 320] on button "Next" at bounding box center [1000, 340] width 41 height 41
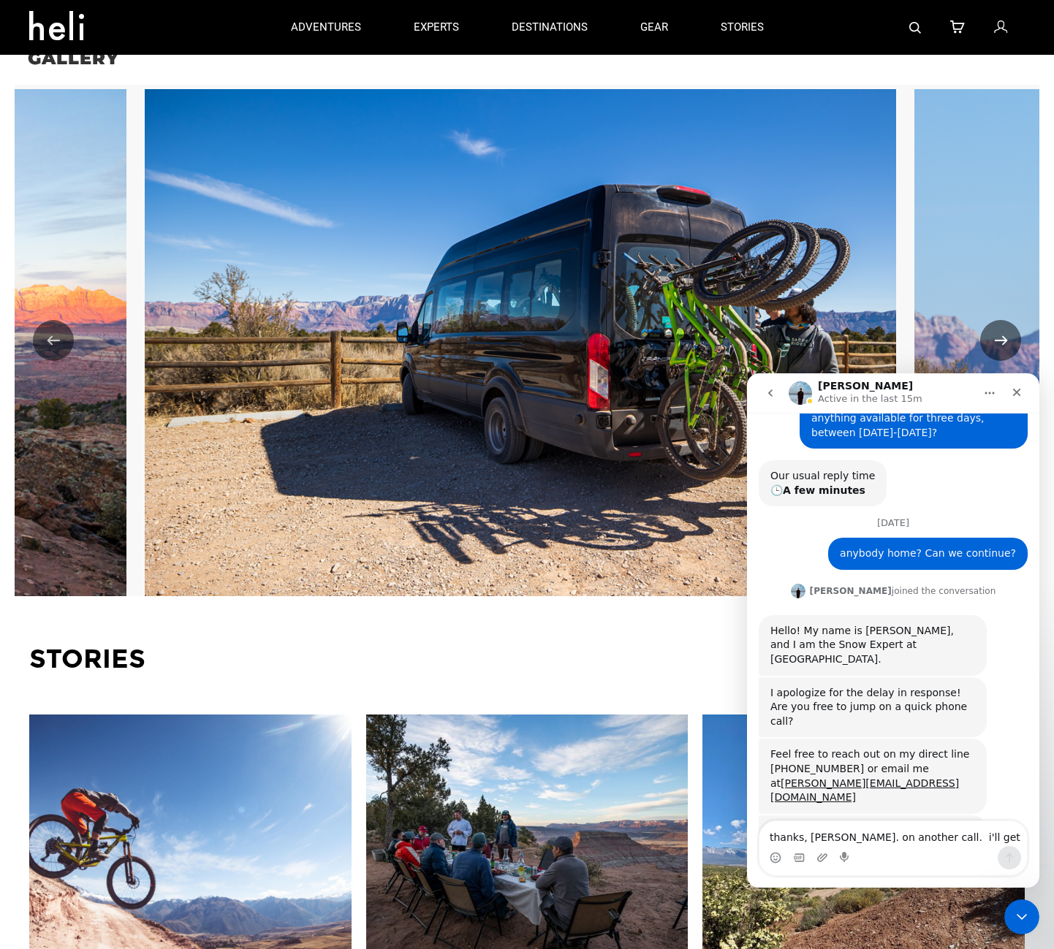
click at [1002, 320] on button "Next" at bounding box center [1000, 340] width 41 height 41
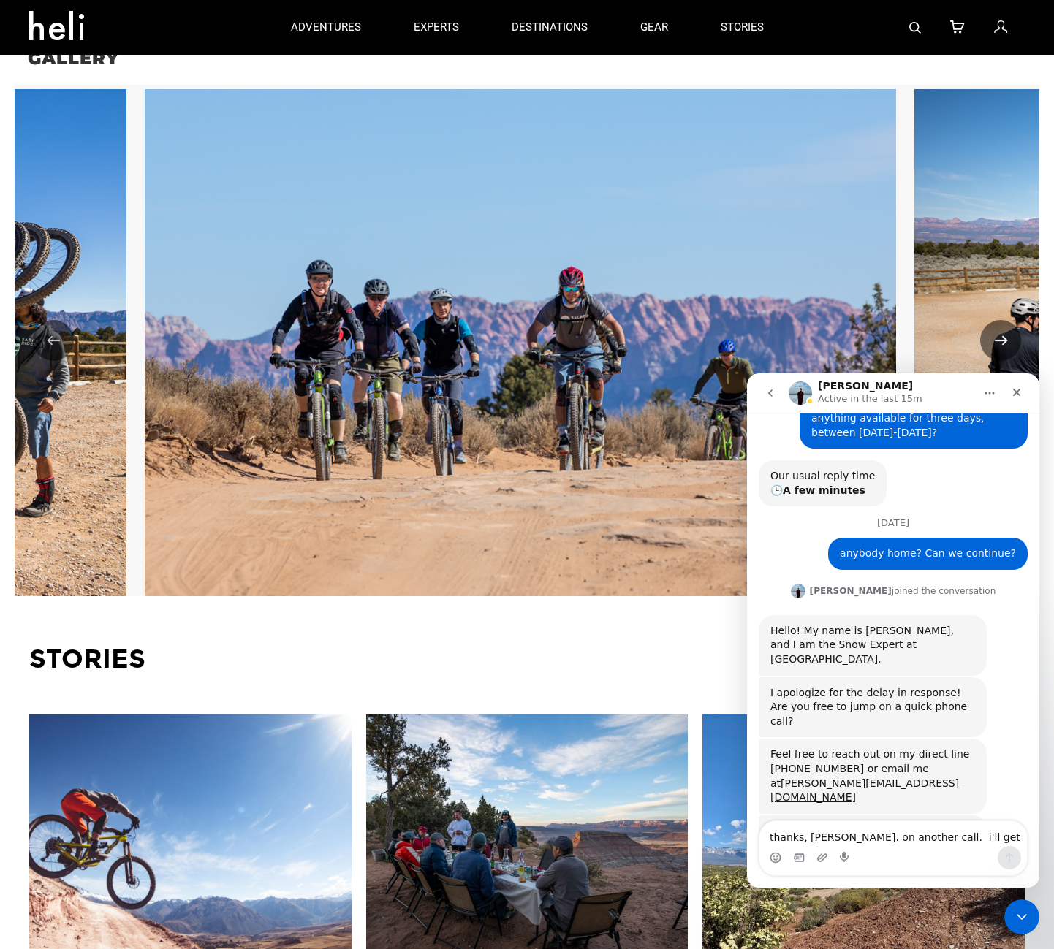
click at [1002, 320] on button "Next" at bounding box center [1000, 340] width 41 height 41
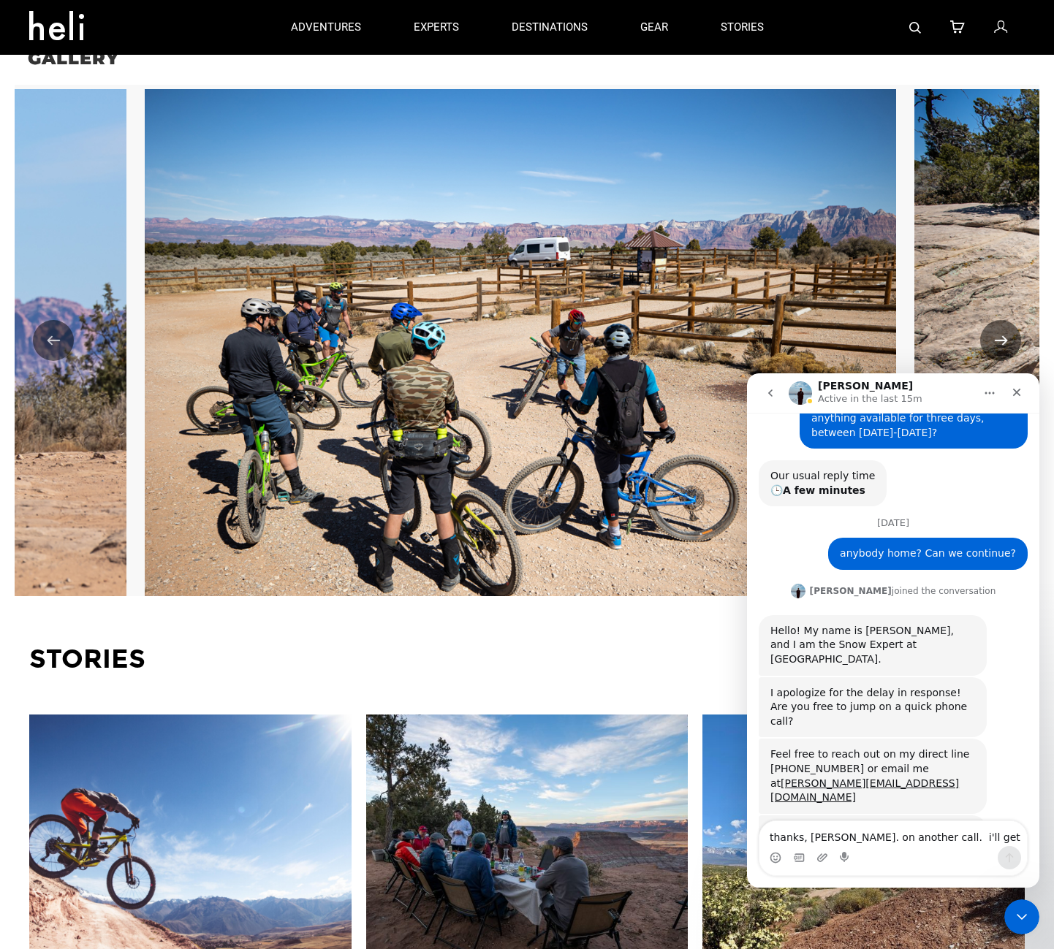
click at [1002, 320] on button "Next" at bounding box center [1000, 340] width 41 height 41
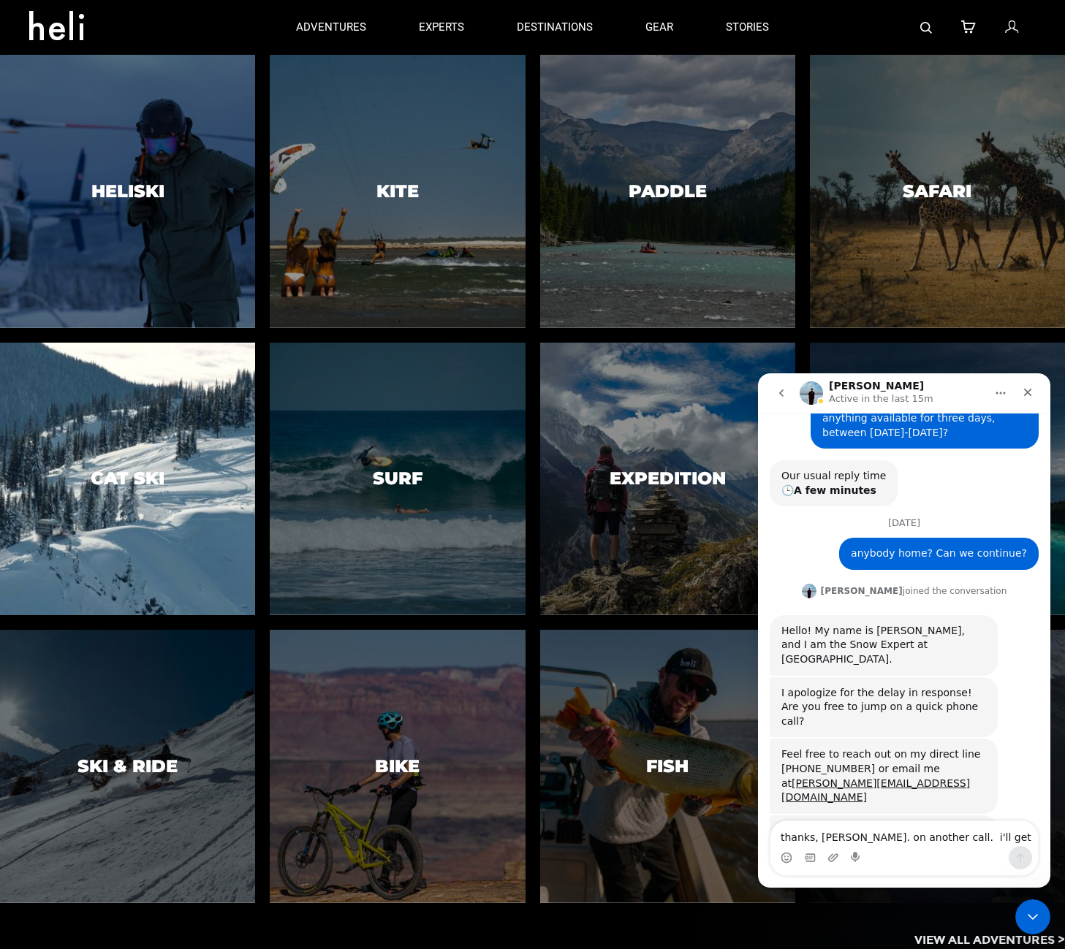
click at [98, 493] on div at bounding box center [128, 479] width 260 height 278
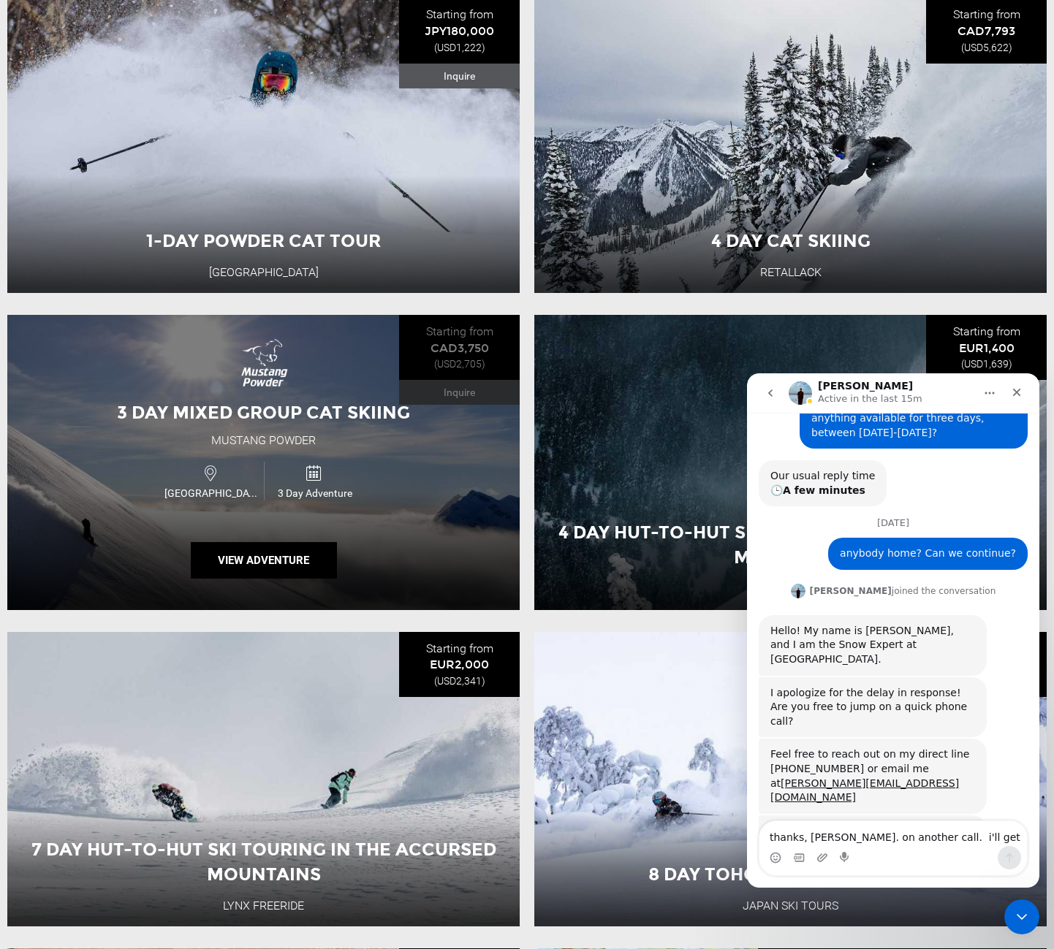
scroll to position [950, 0]
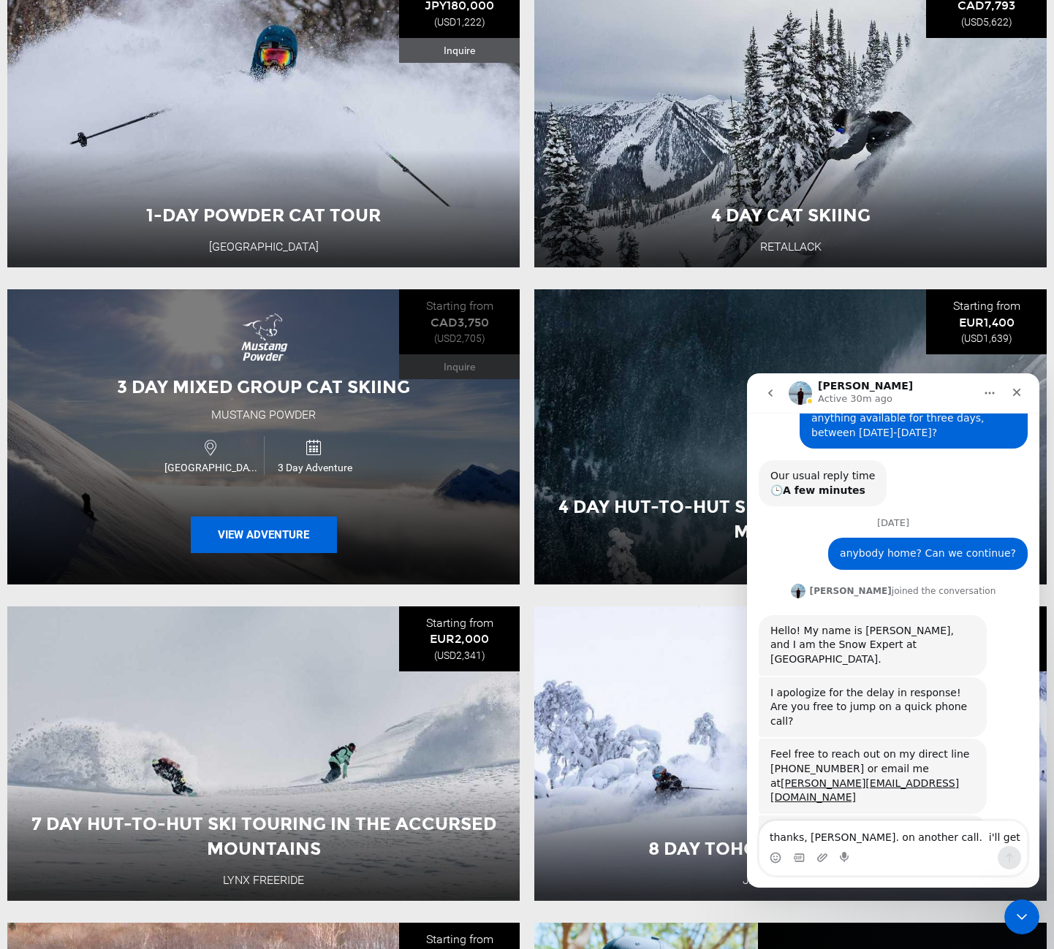
click at [262, 537] on button "View Adventure" at bounding box center [264, 535] width 146 height 37
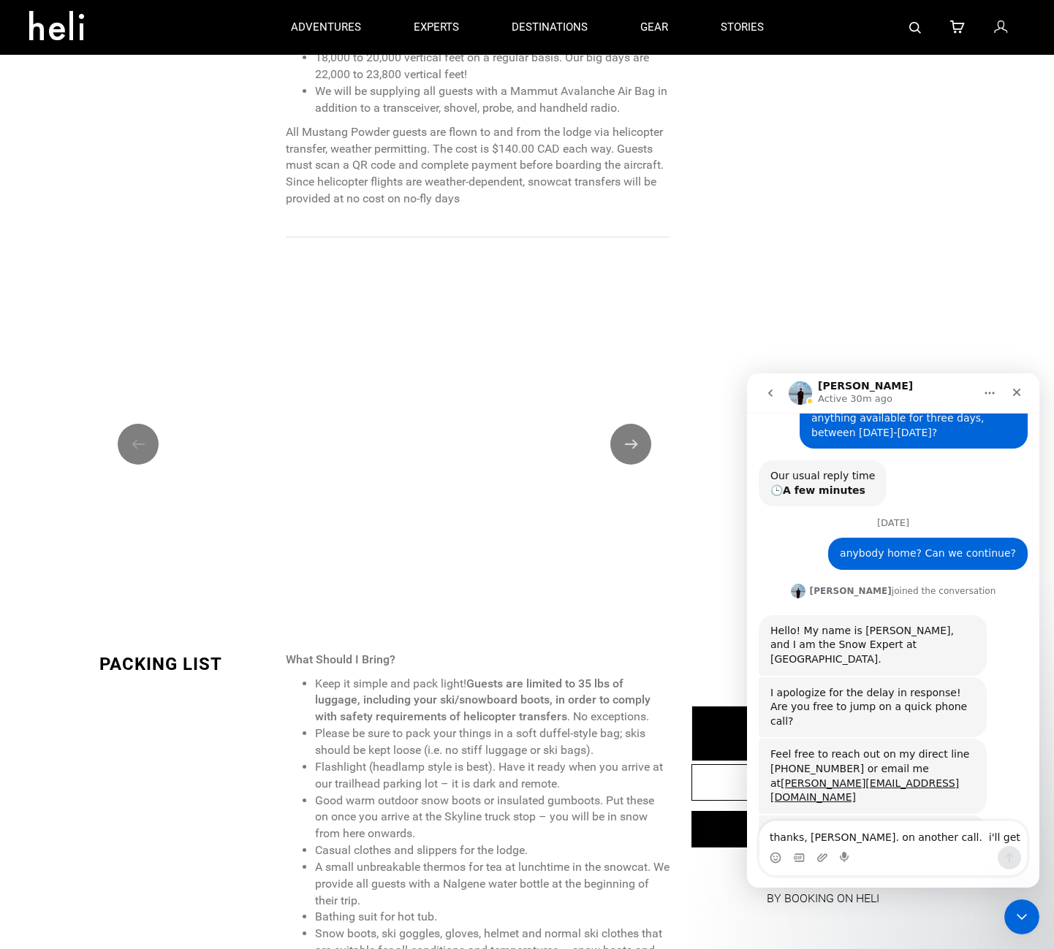
scroll to position [1681, 0]
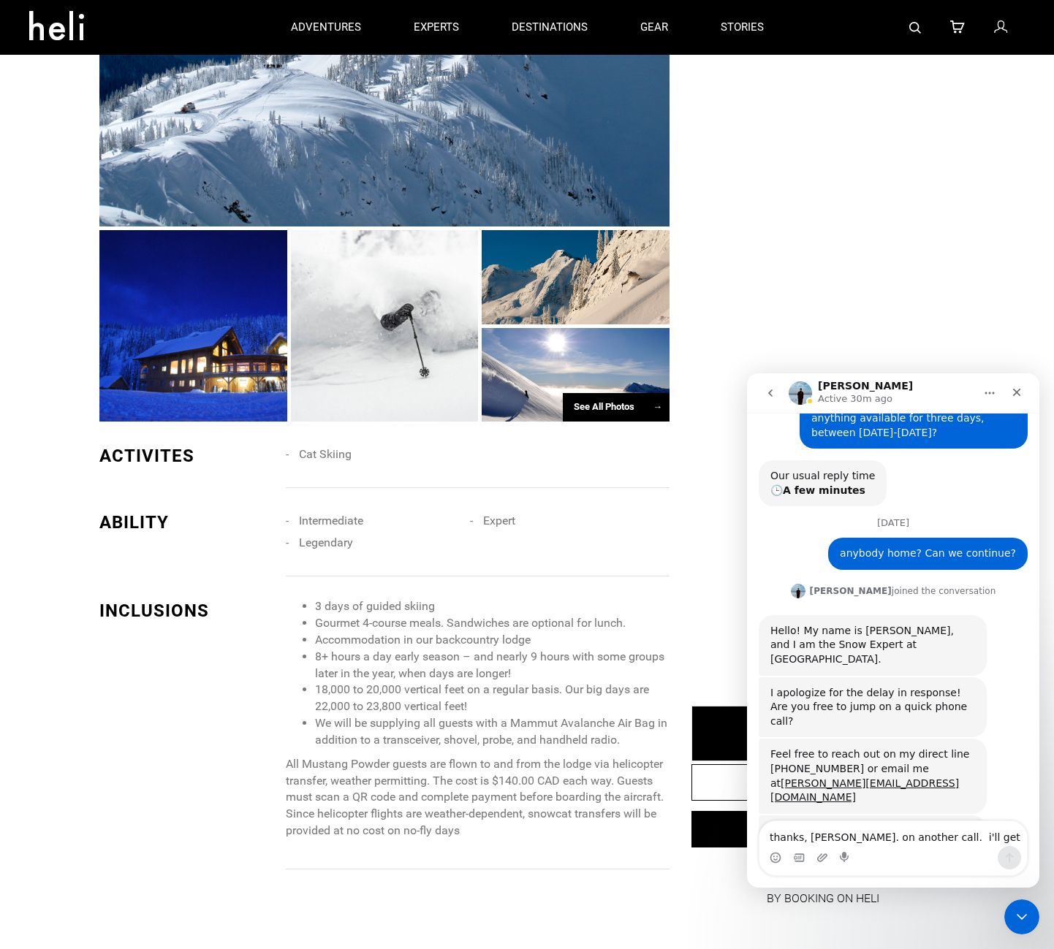
scroll to position [1096, 0]
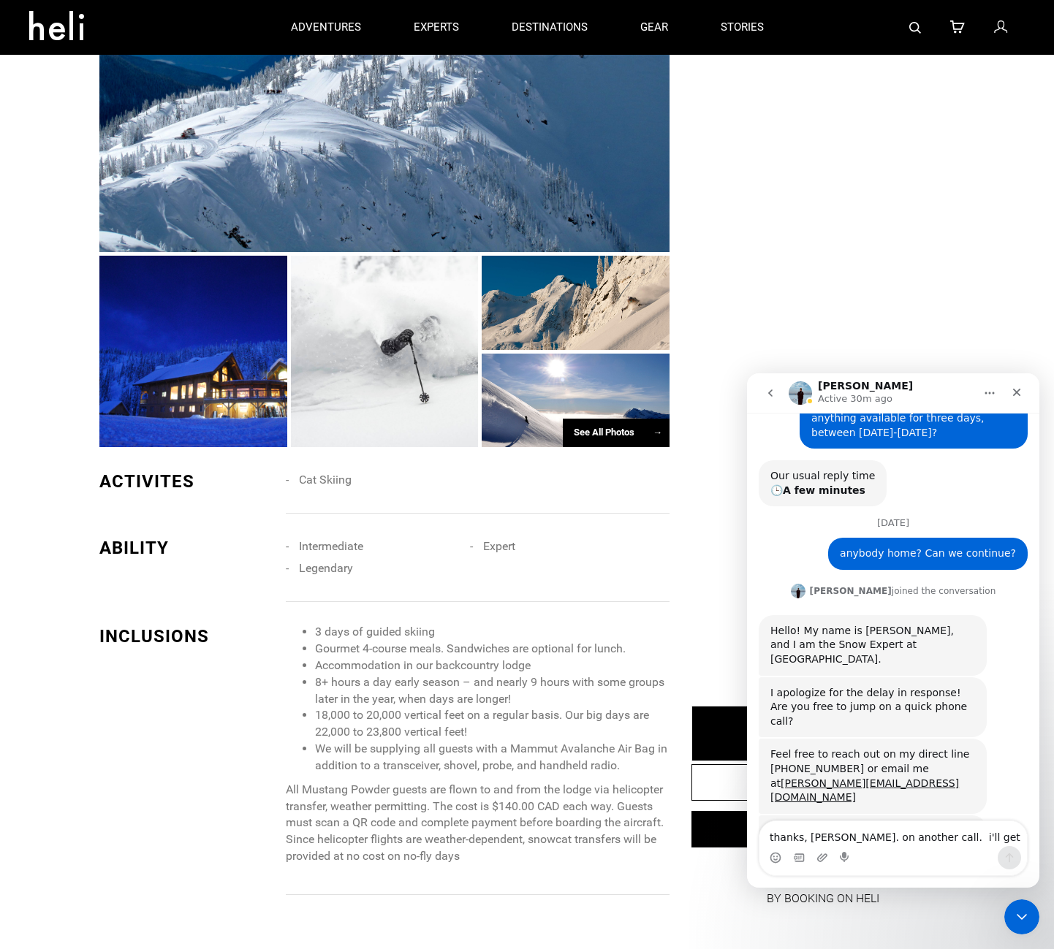
click at [604, 436] on div "See All Photos →" at bounding box center [616, 433] width 107 height 28
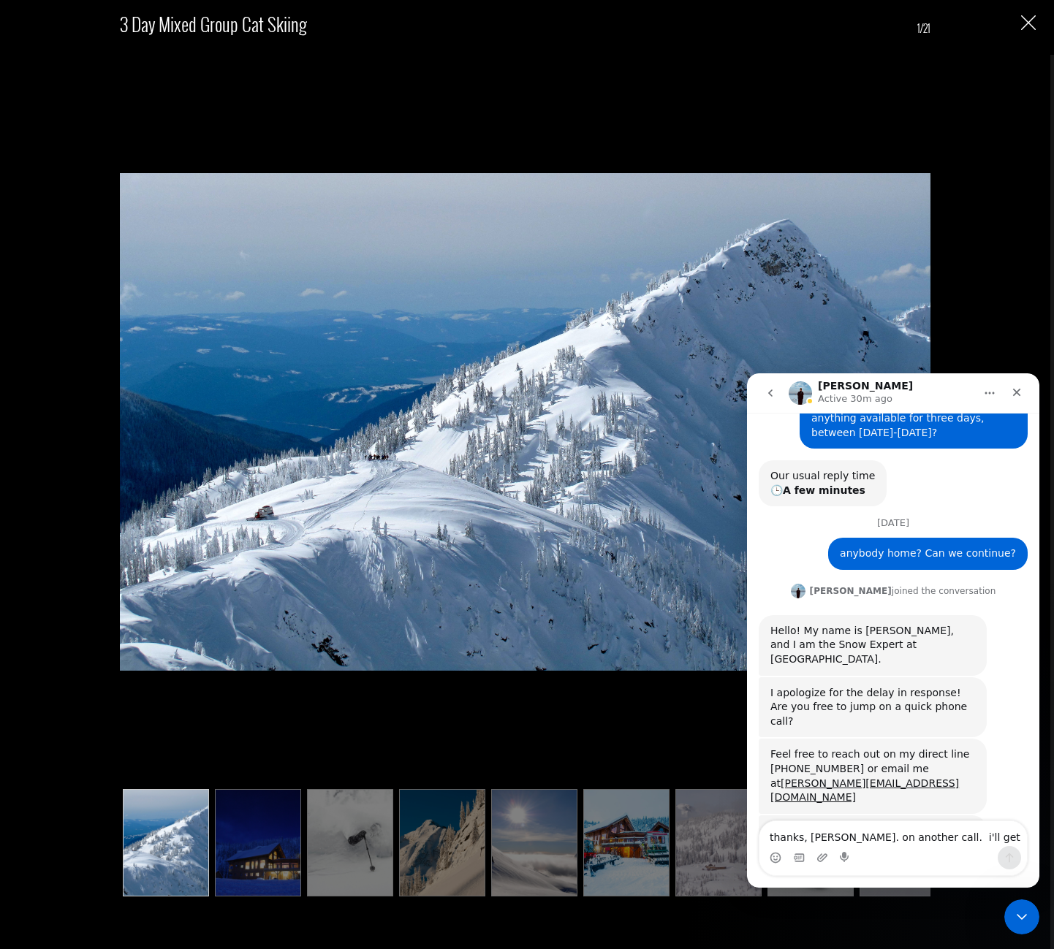
scroll to position [1023, 0]
click at [840, 117] on img at bounding box center [525, 421] width 811 height 769
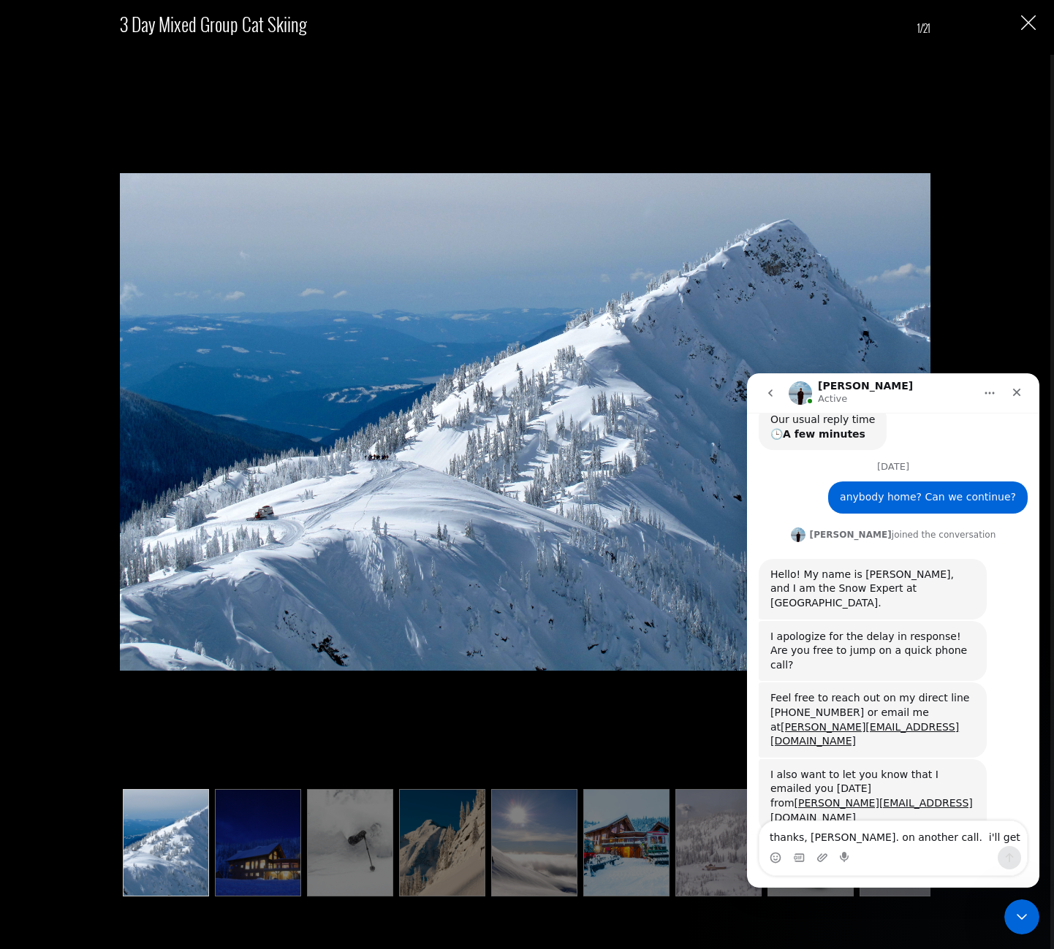
scroll to position [2666, 0]
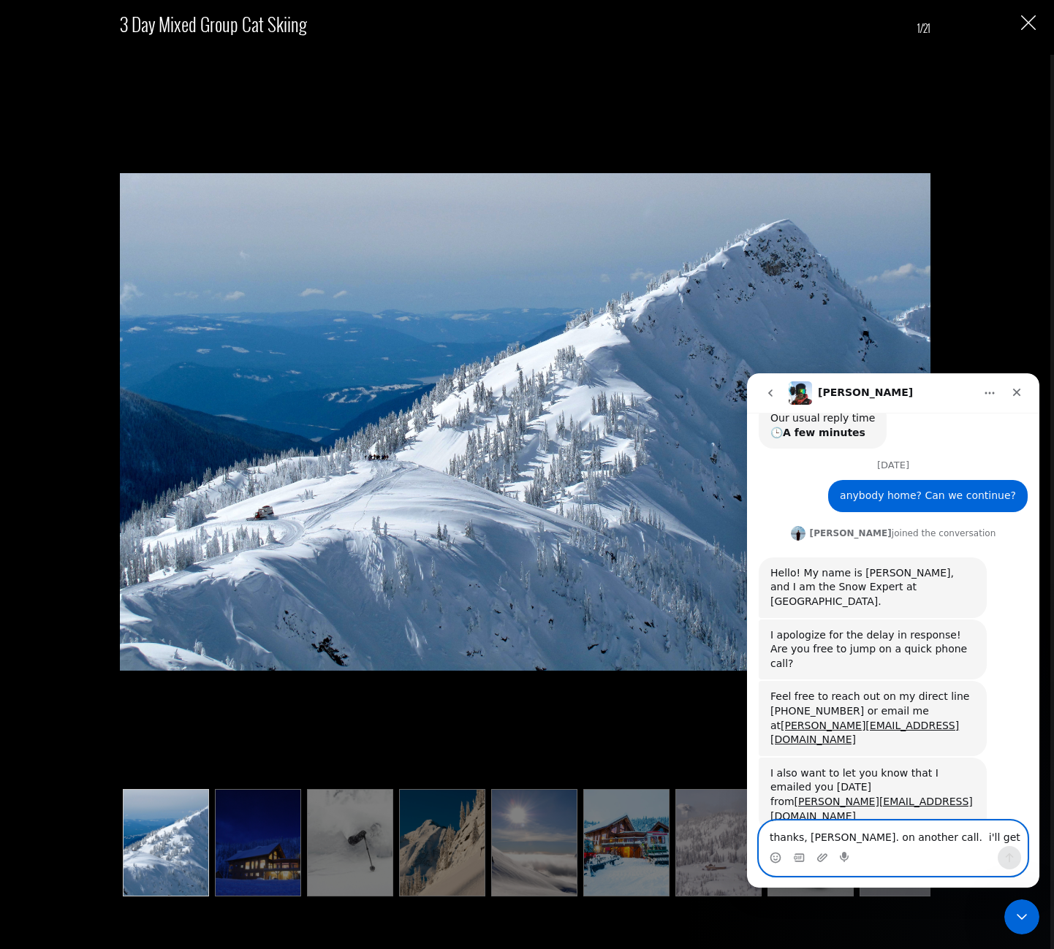
click at [840, 841] on textarea "thanks, [PERSON_NAME]. on another call. i'll get back to you shortly." at bounding box center [892, 833] width 267 height 25
click at [784, 834] on textarea "can i give you a call now?" at bounding box center [892, 833] width 267 height 25
type textarea "Shall I give you a call now?"
click at [1009, 858] on icon "Send a message…" at bounding box center [1009, 857] width 8 height 9
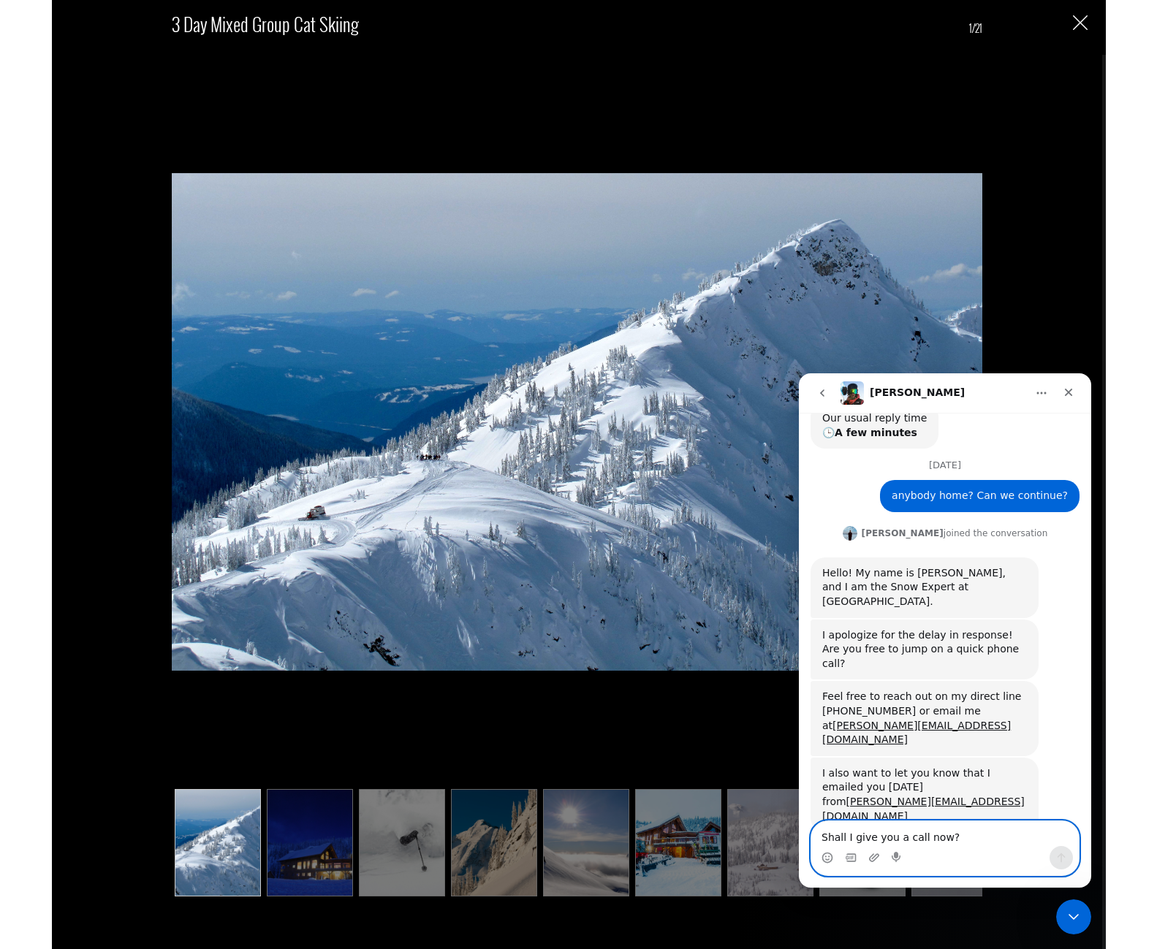
scroll to position [2710, 0]
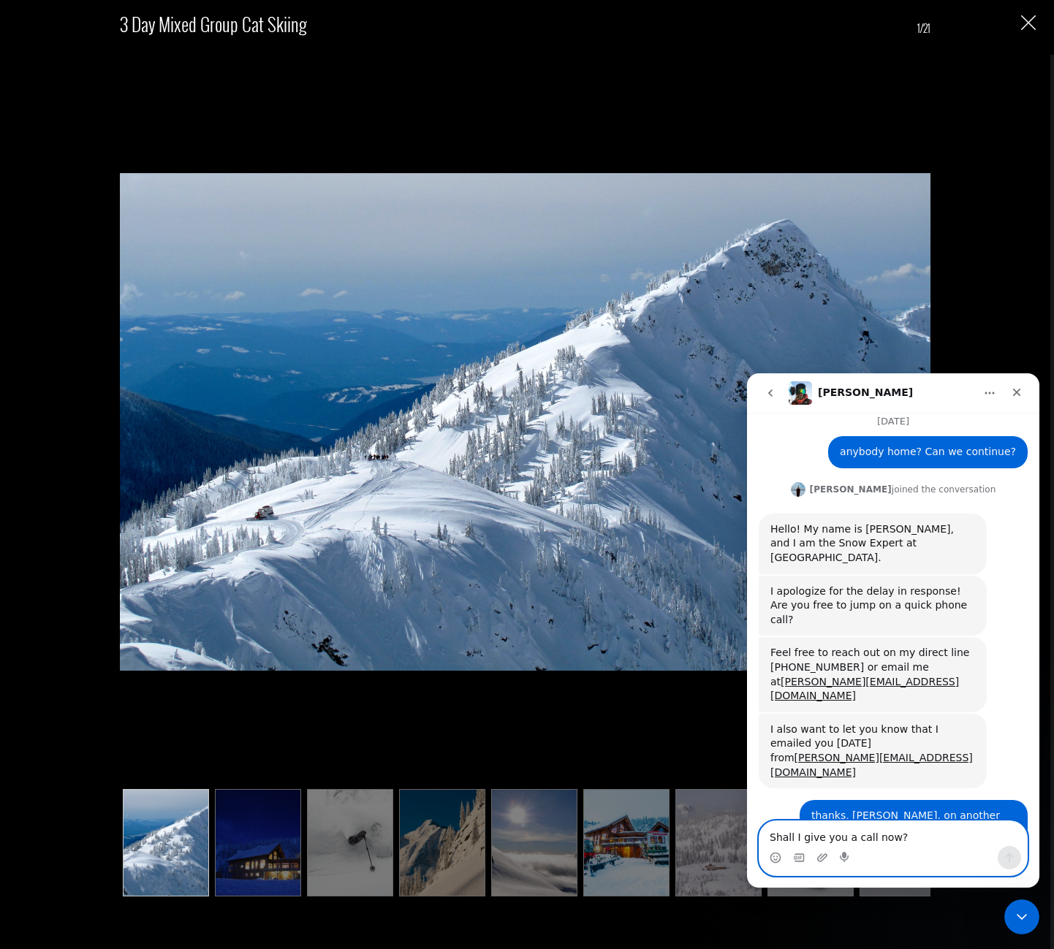
click at [889, 834] on textarea "Shall I give you a call now?" at bounding box center [892, 833] width 267 height 25
click at [847, 843] on textarea "Shall I give you a call now?" at bounding box center [892, 833] width 267 height 25
click at [804, 838] on textarea "Shall I give you a call now?" at bounding box center [892, 833] width 267 height 25
click at [799, 838] on textarea "Shall I give you a call now?" at bounding box center [892, 833] width 267 height 25
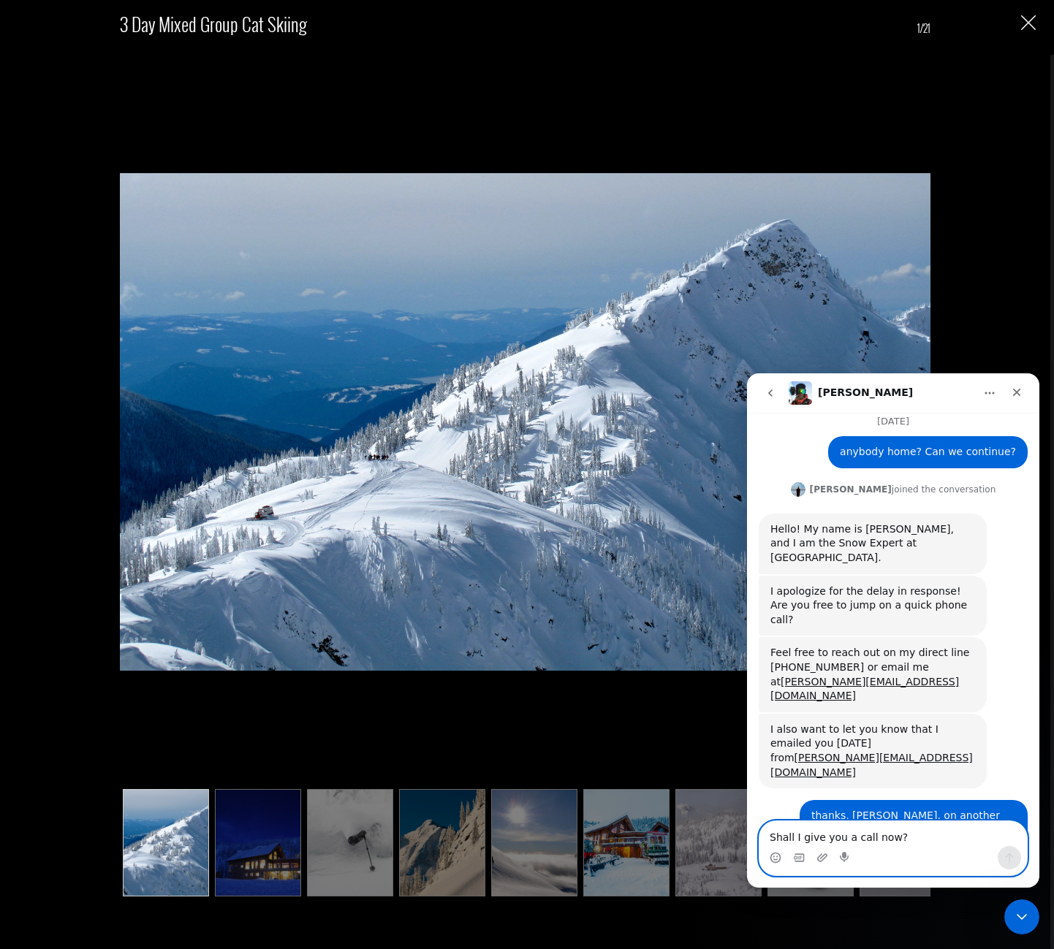
click at [799, 838] on textarea "Shall I give you a call now?" at bounding box center [892, 833] width 267 height 25
click at [819, 931] on div "Shall I give you a call now? [PERSON_NAME] • Just now" at bounding box center [893, 956] width 269 height 50
click at [829, 849] on div "Intercom messenger" at bounding box center [892, 857] width 267 height 23
click at [829, 840] on textarea "Shall I give you a call now?" at bounding box center [892, 833] width 267 height 25
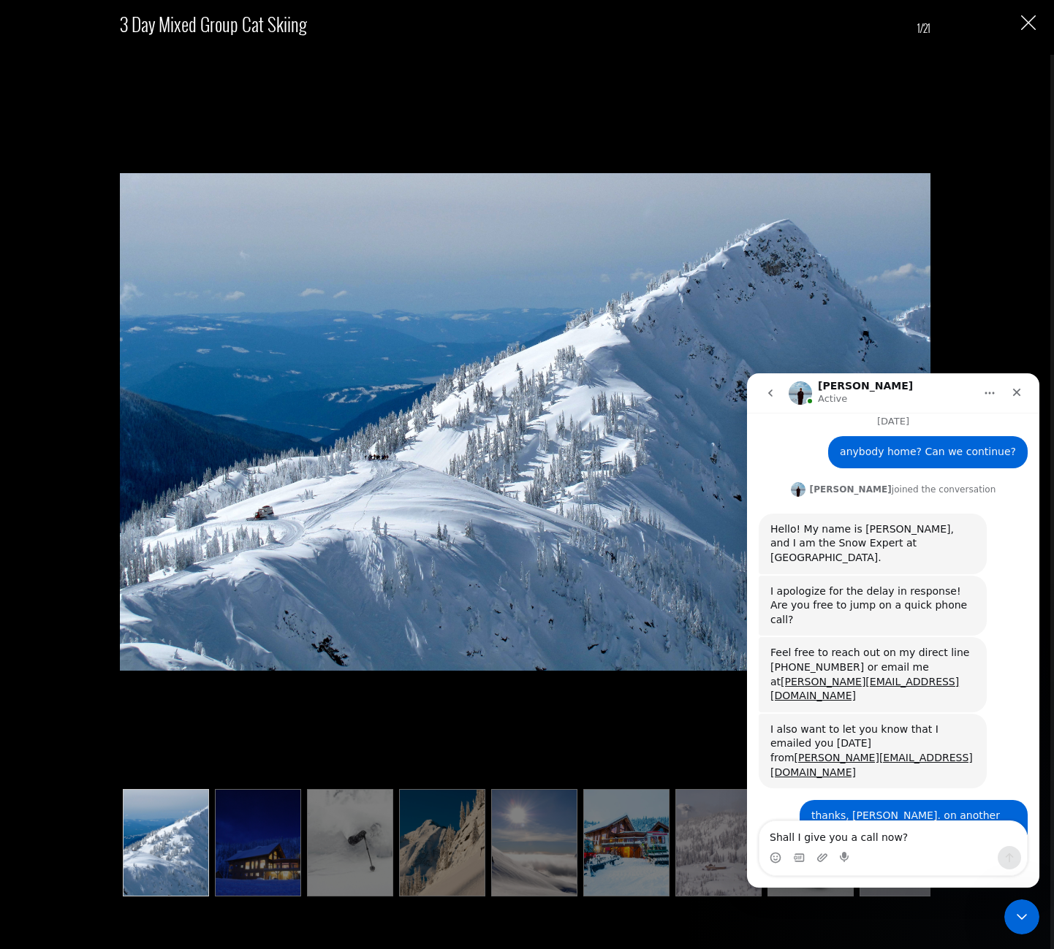
click at [863, 931] on div "Shall I give you a call now? [PERSON_NAME] • Just now" at bounding box center [893, 956] width 269 height 50
click at [56, 109] on div "3 Day Mixed Group Cat Skiing 1/21" at bounding box center [525, 451] width 1021 height 902
click at [57, 110] on div "3 Day Mixed Group Cat Skiing 1/21" at bounding box center [525, 451] width 1021 height 902
